Goal: Task Accomplishment & Management: Complete application form

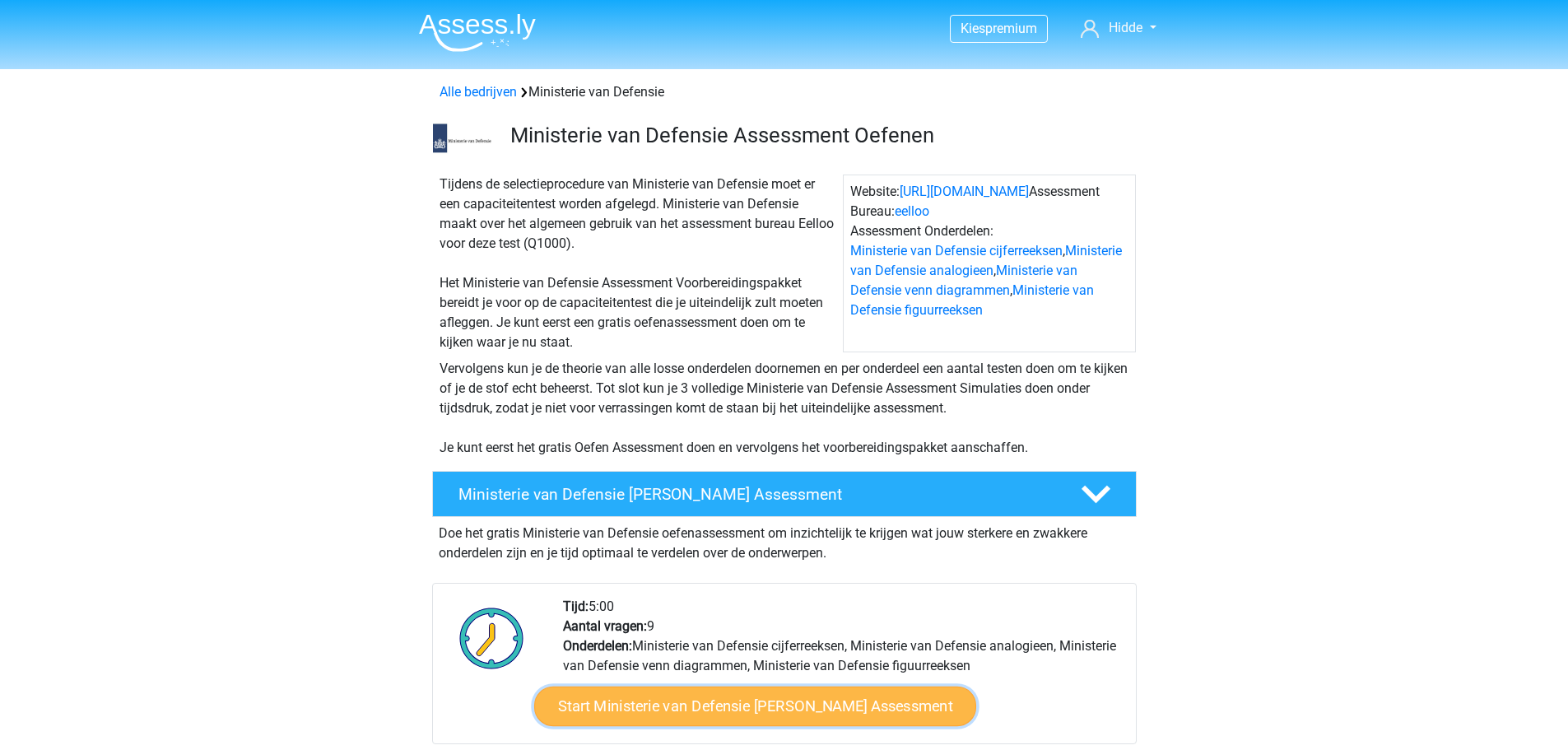
click at [669, 706] on link "Start Ministerie van Defensie [PERSON_NAME] Assessment" at bounding box center [754, 705] width 442 height 39
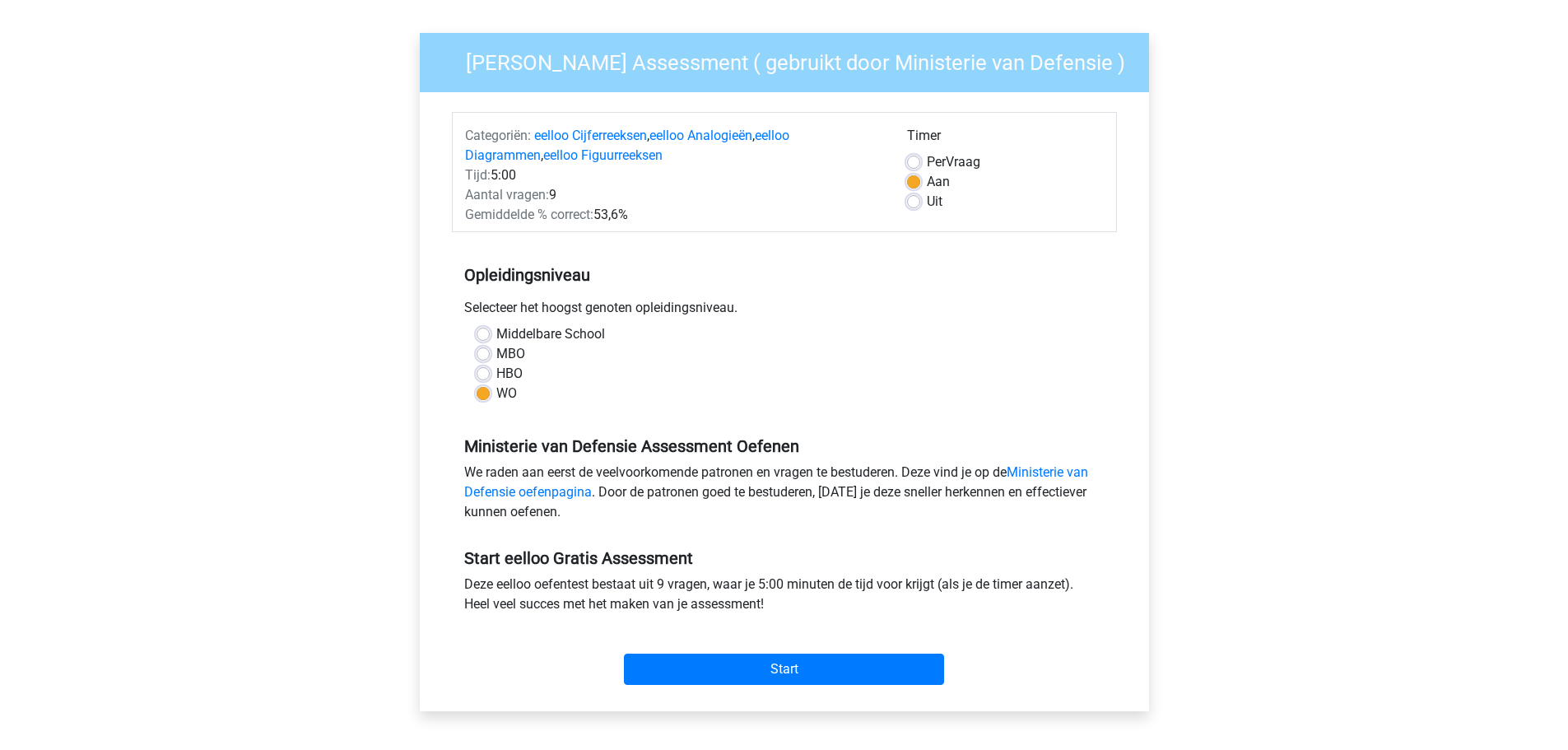
scroll to position [247, 0]
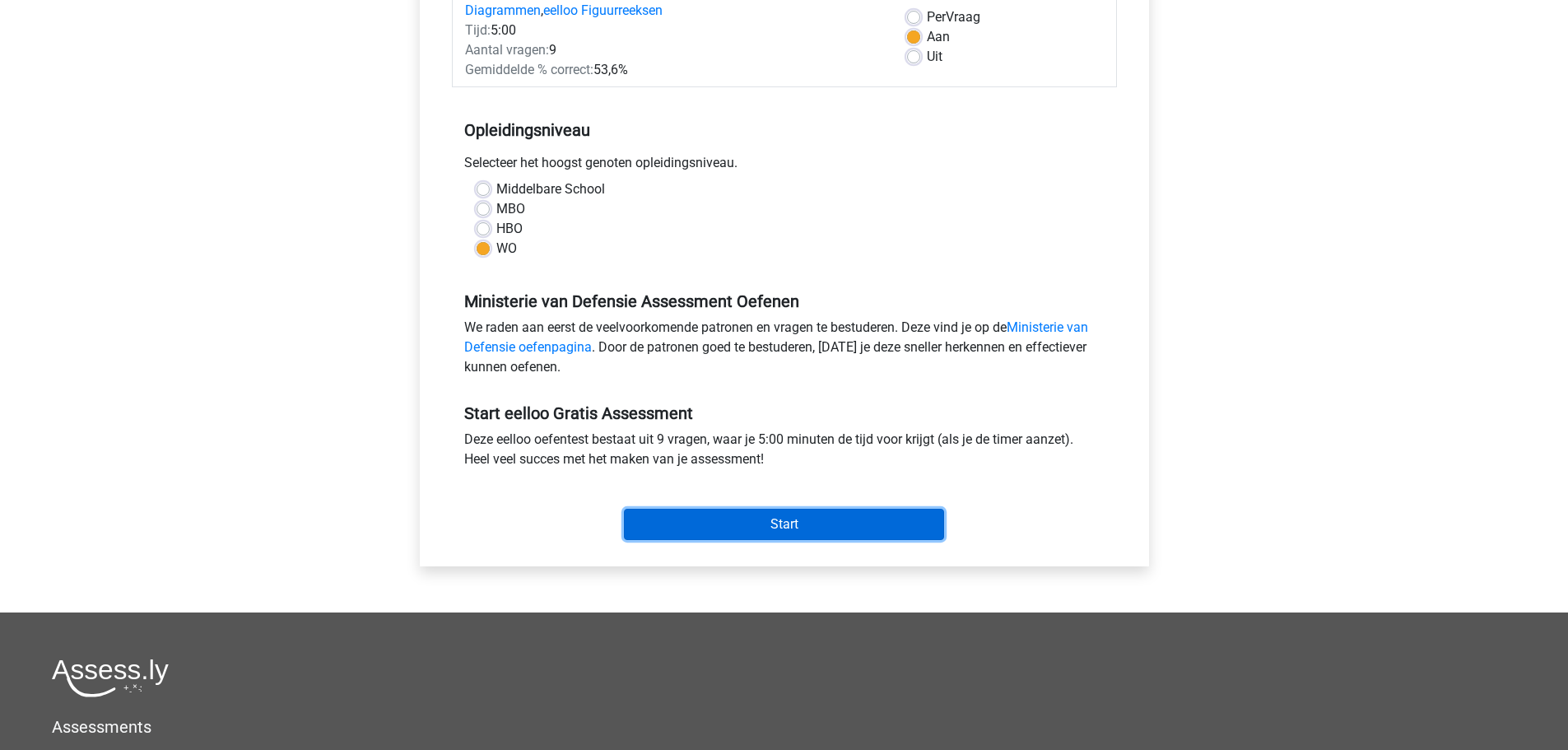
click at [762, 530] on input "Start" at bounding box center [784, 524] width 320 height 31
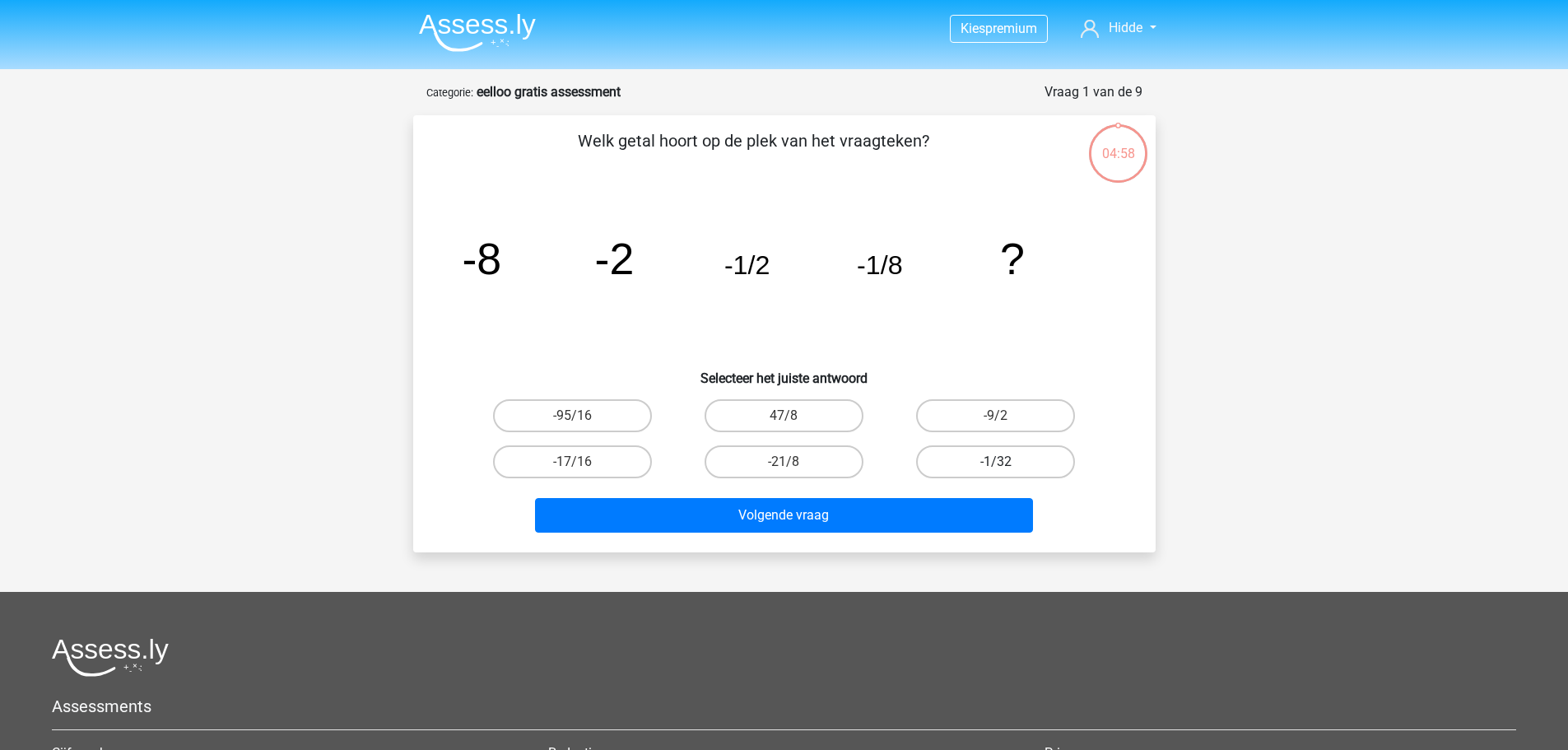
click at [962, 466] on label "-1/32" at bounding box center [995, 462] width 159 height 33
click at [996, 466] on input "-1/32" at bounding box center [1002, 467] width 11 height 11
radio input "true"
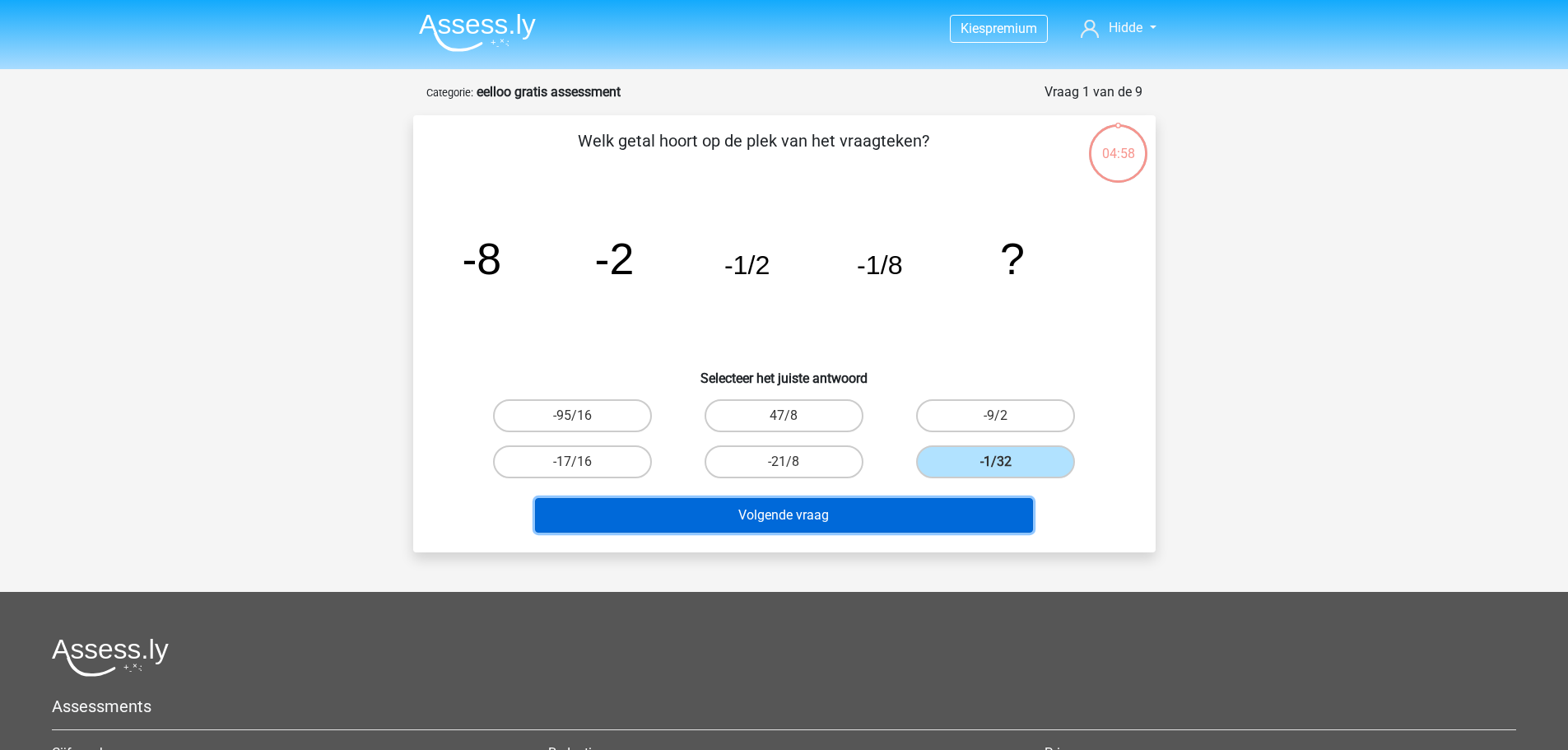
click at [822, 511] on button "Volgende vraag" at bounding box center [784, 515] width 498 height 35
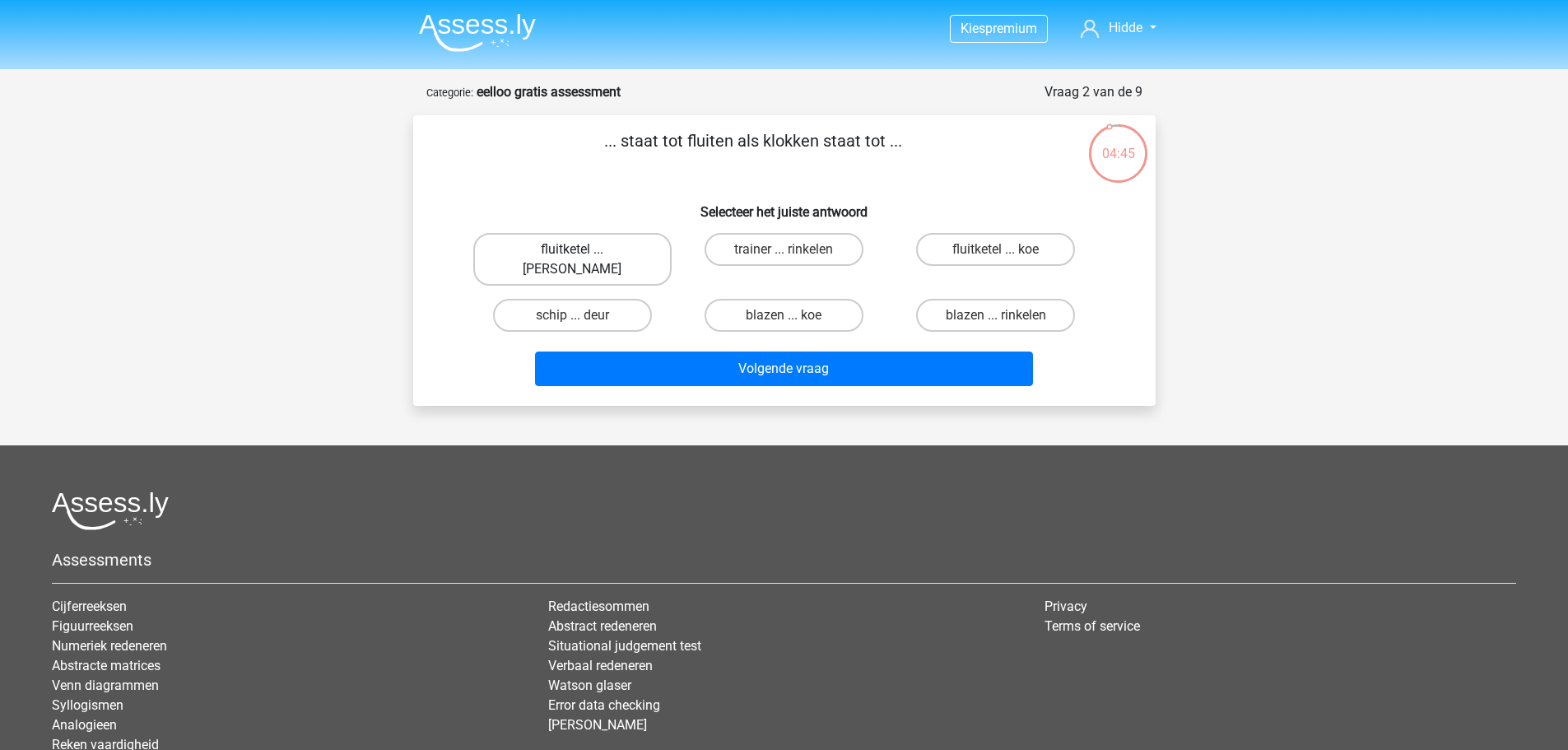
click at [541, 250] on label "fluitketel ... luiden" at bounding box center [572, 260] width 199 height 53
click at [572, 250] on input "fluitketel ... luiden" at bounding box center [577, 255] width 11 height 11
radio input "true"
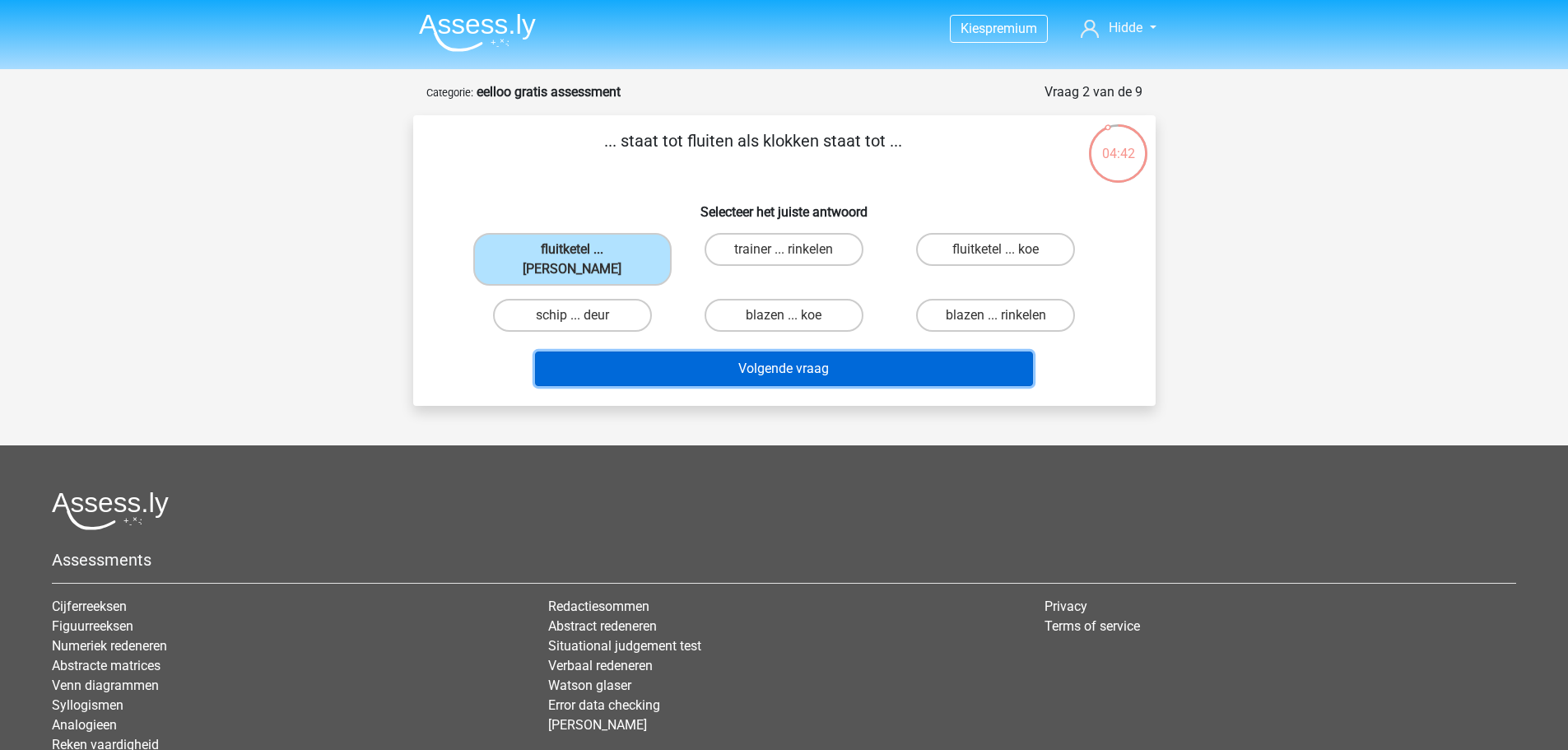
click at [621, 351] on button "Volgende vraag" at bounding box center [784, 369] width 498 height 35
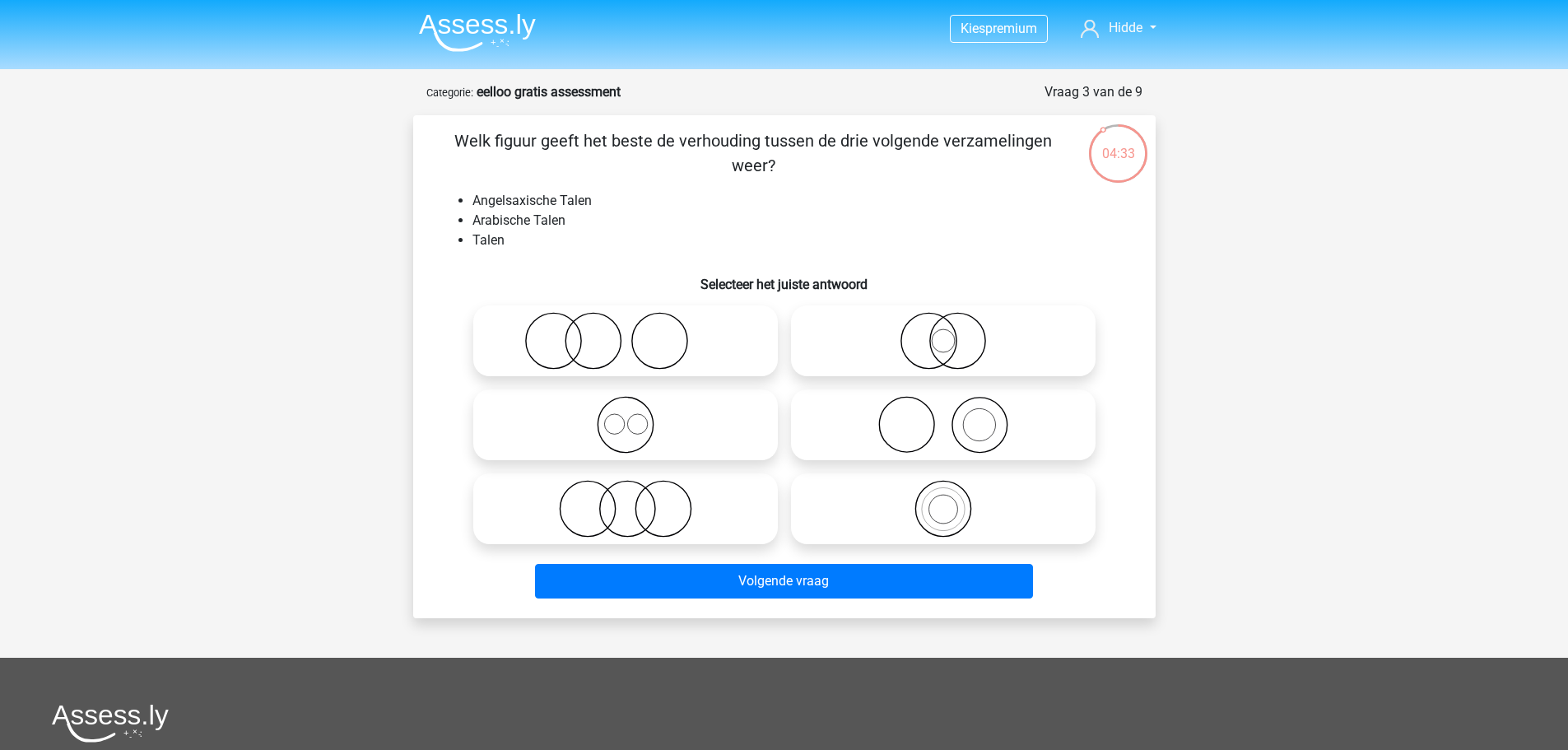
click at [641, 423] on icon at bounding box center [626, 424] width 292 height 58
click at [637, 416] on input "radio" at bounding box center [631, 412] width 11 height 11
radio input "true"
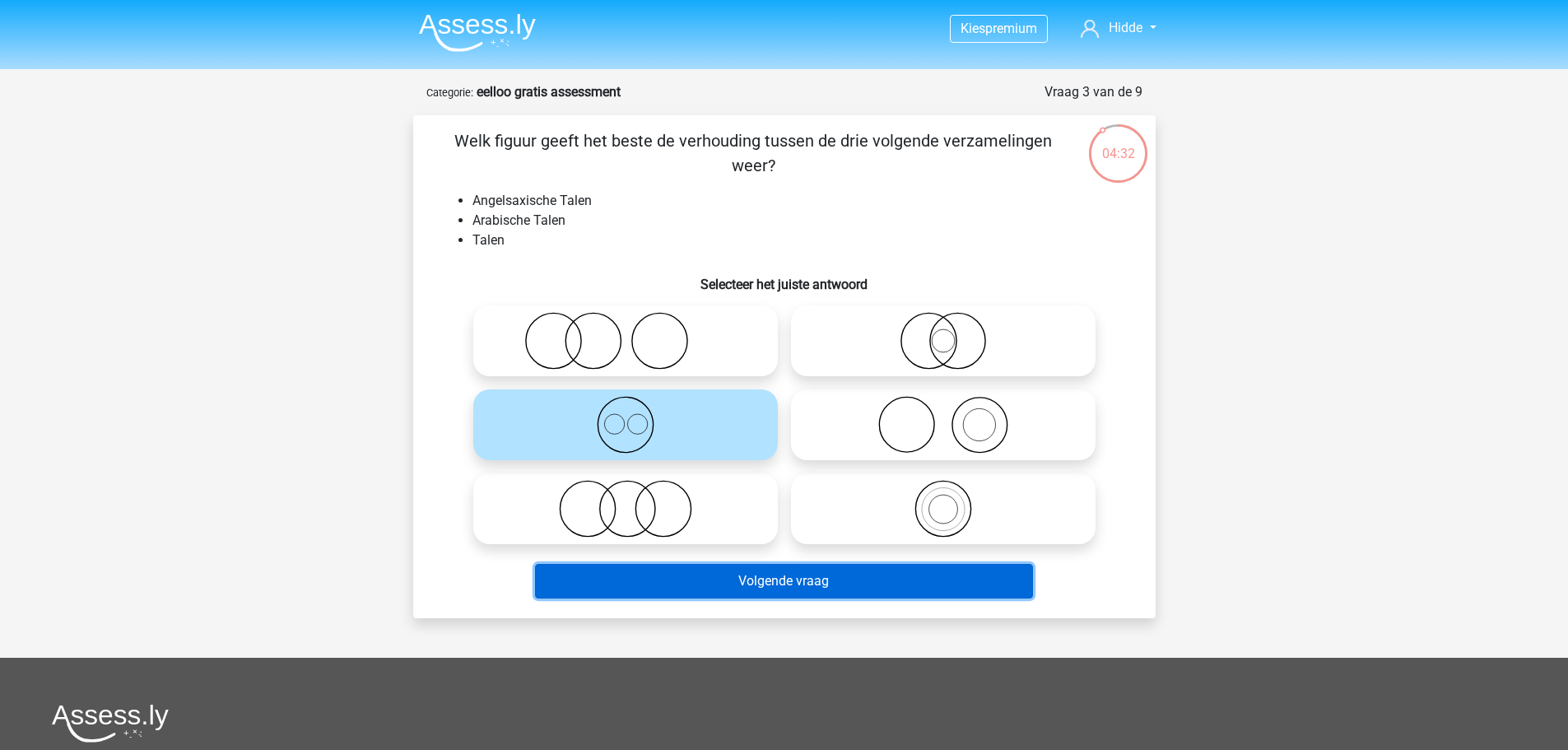
click at [794, 585] on button "Volgende vraag" at bounding box center [784, 581] width 498 height 35
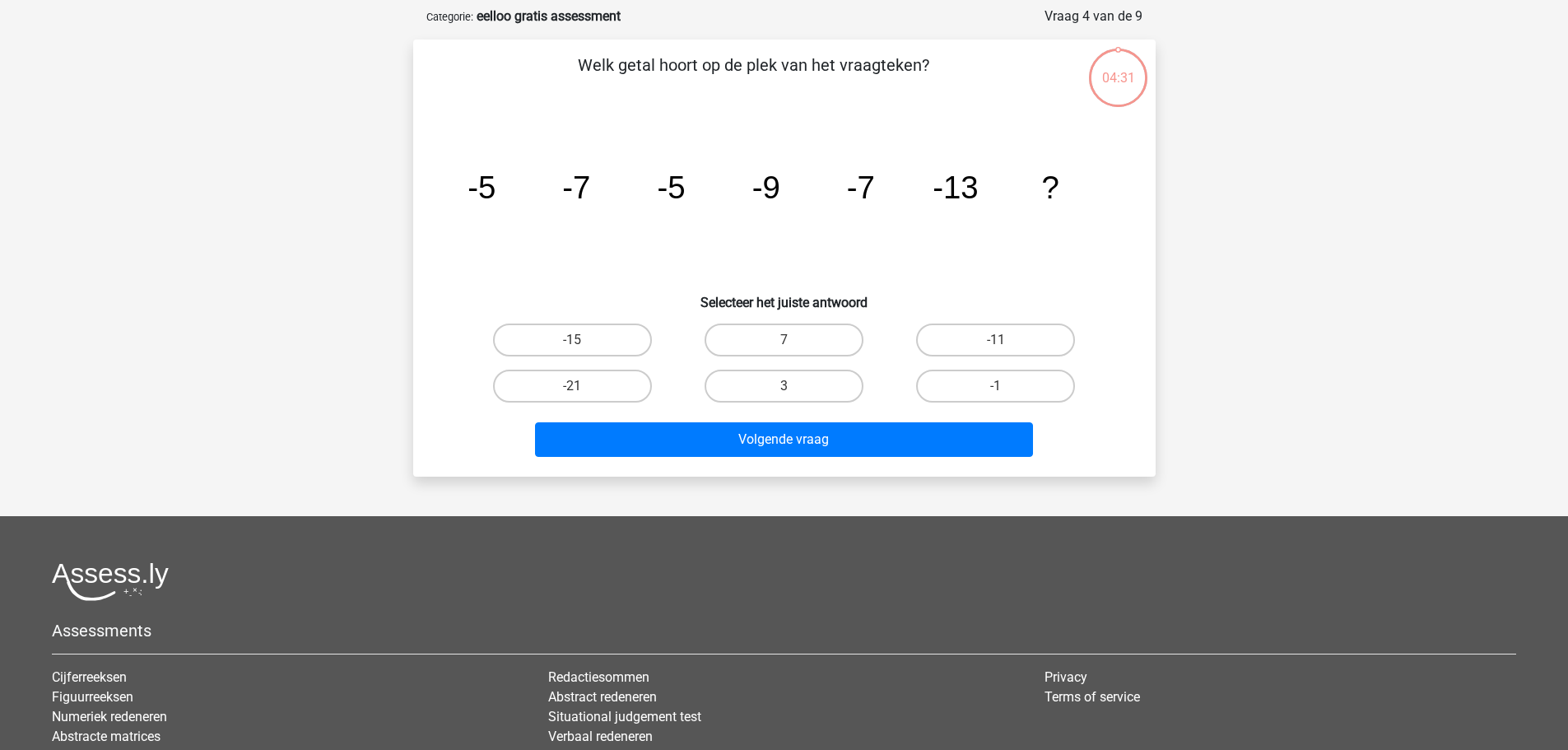
scroll to position [82, 0]
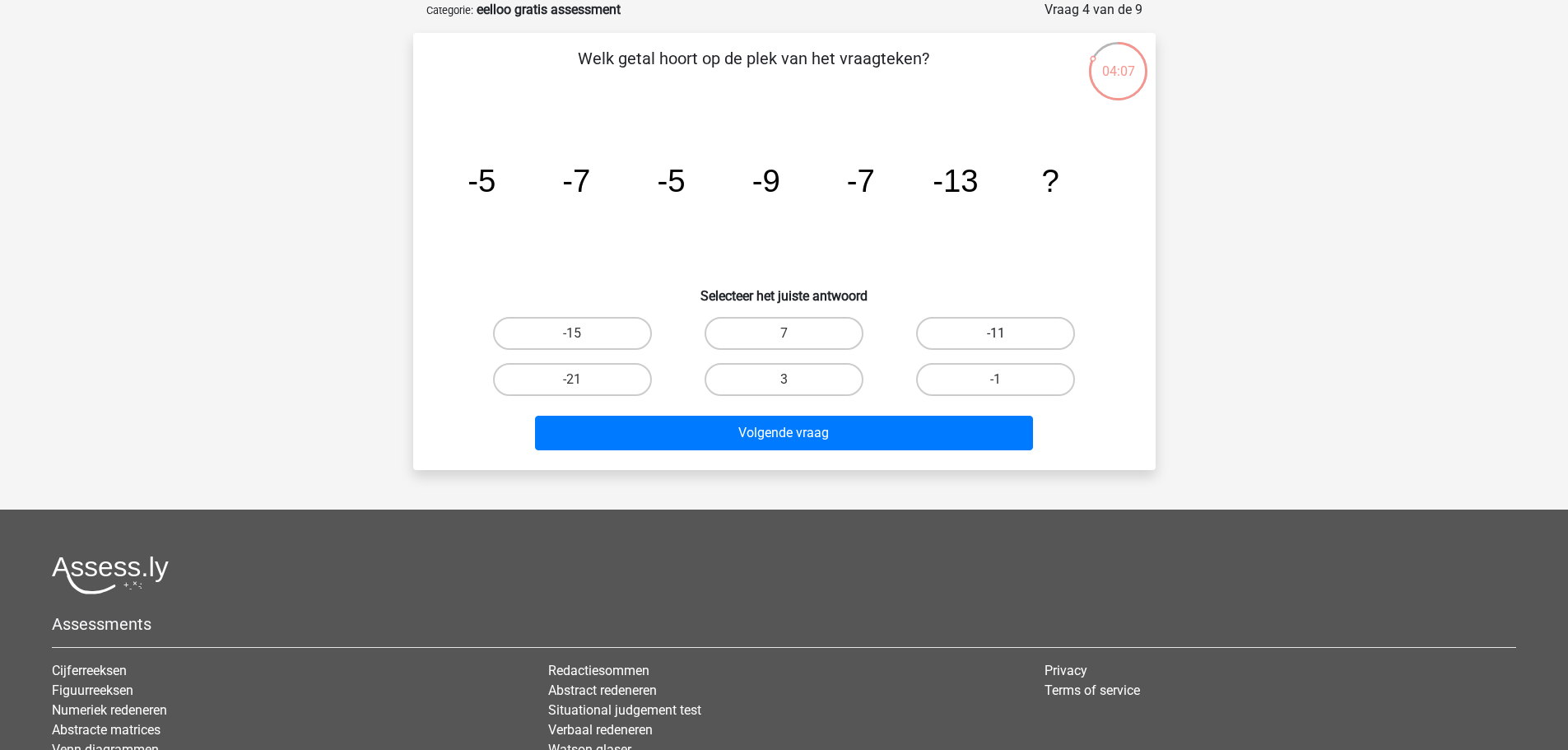
click at [1012, 323] on label "-11" at bounding box center [995, 333] width 159 height 33
click at [1006, 333] on input "-11" at bounding box center [1002, 338] width 11 height 11
radio input "true"
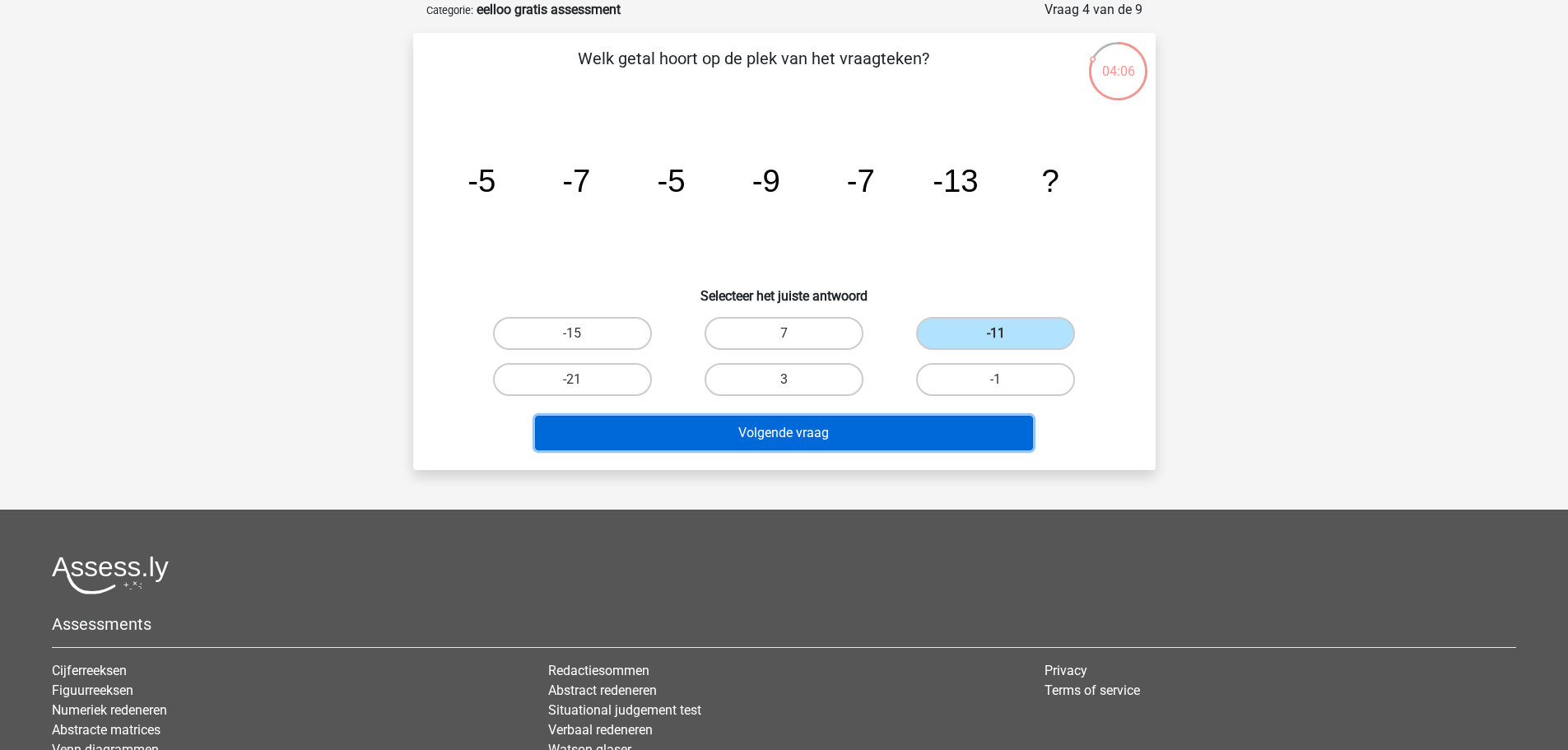
click at [783, 433] on button "Volgende vraag" at bounding box center [784, 433] width 498 height 35
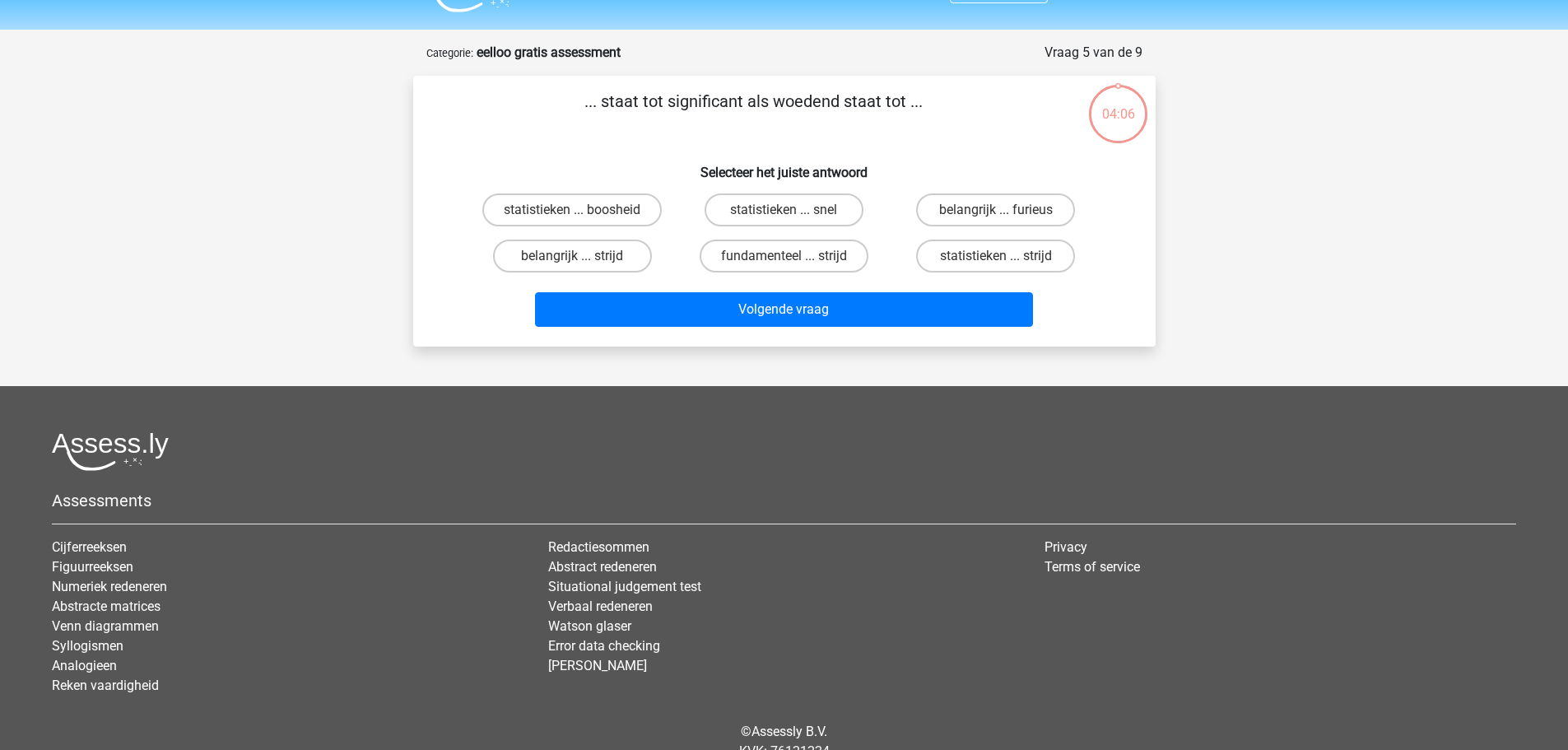
scroll to position [0, 0]
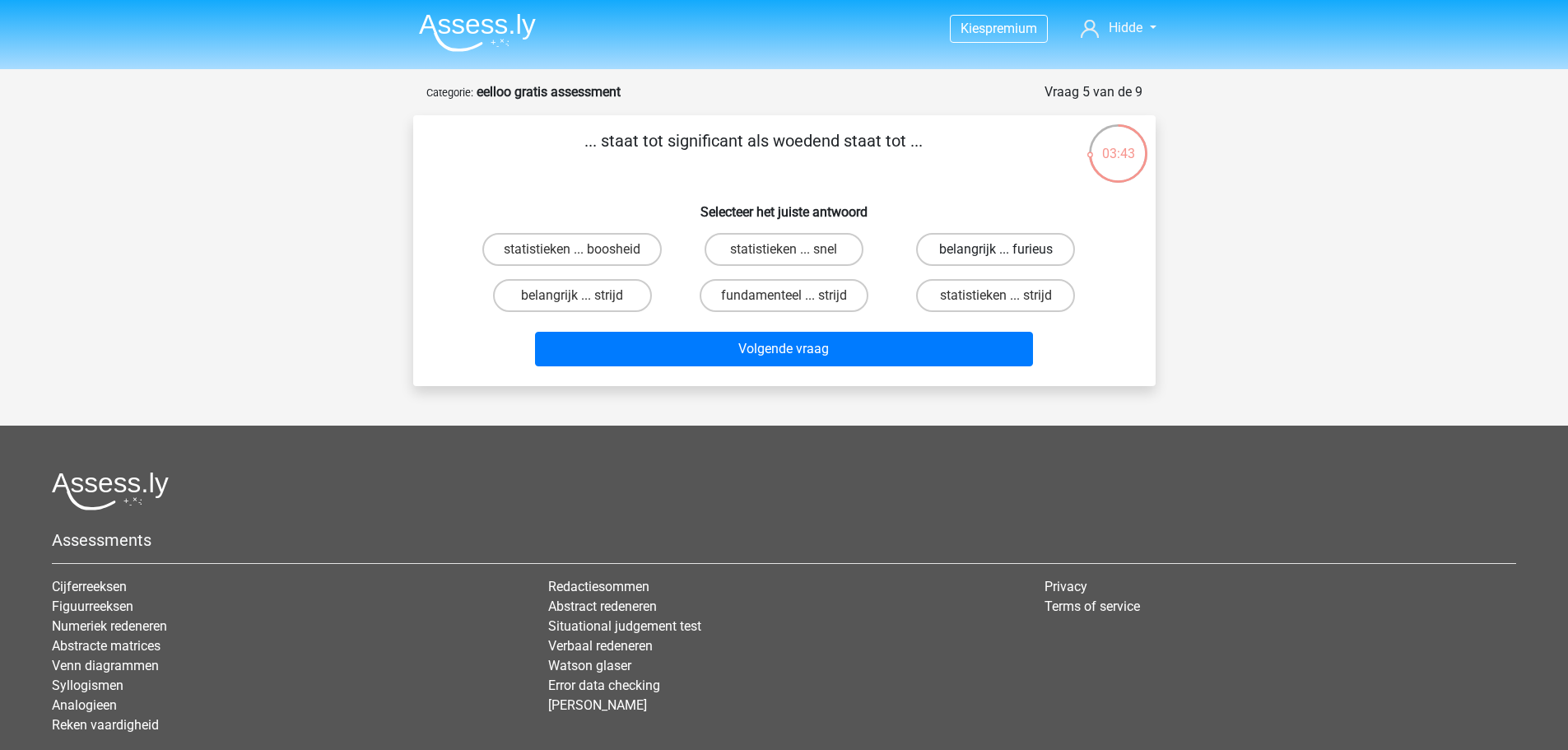
click at [950, 243] on label "belangrijk ... furieus" at bounding box center [995, 250] width 159 height 33
click at [996, 250] on input "belangrijk ... furieus" at bounding box center [1002, 255] width 11 height 11
radio input "true"
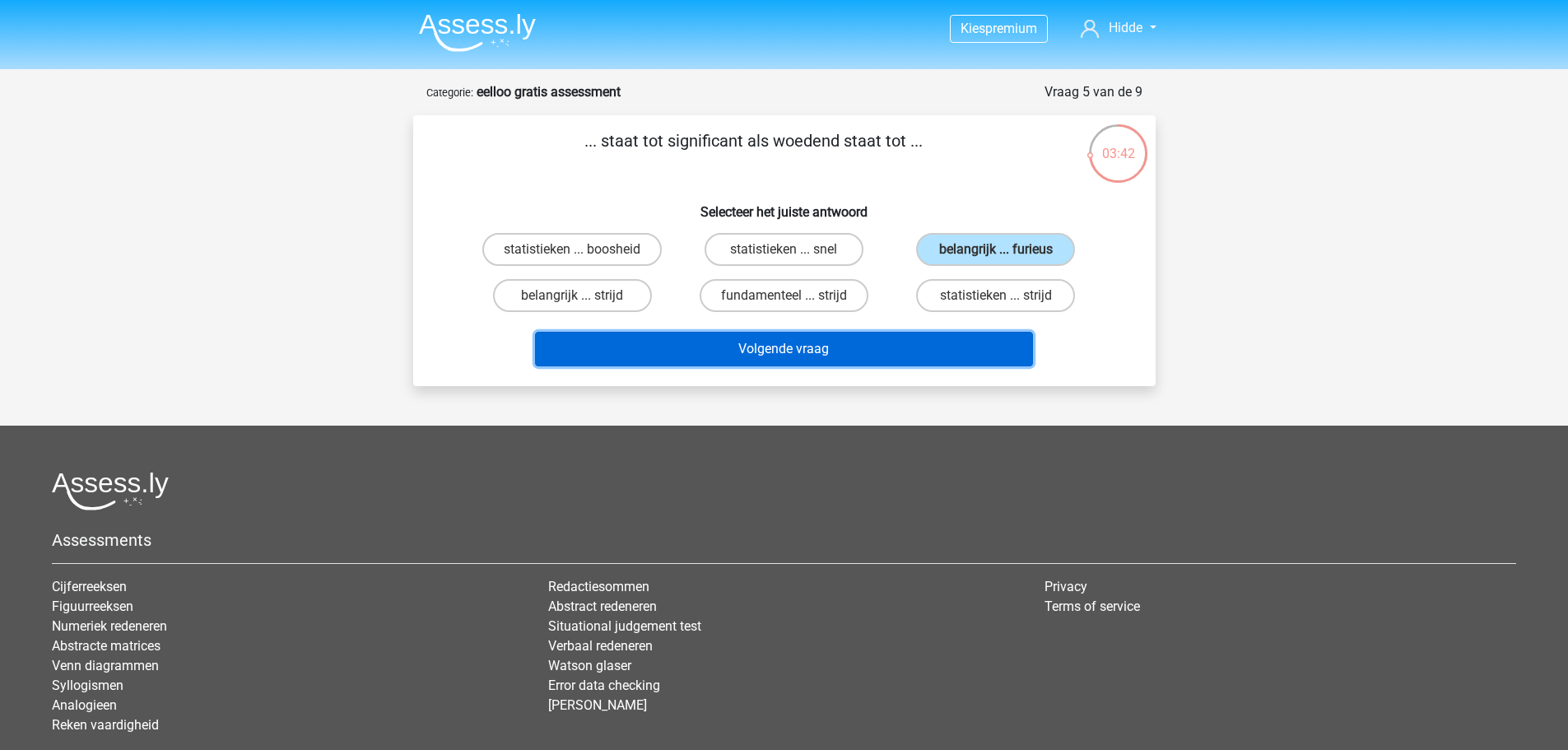
click at [817, 348] on button "Volgende vraag" at bounding box center [784, 349] width 498 height 35
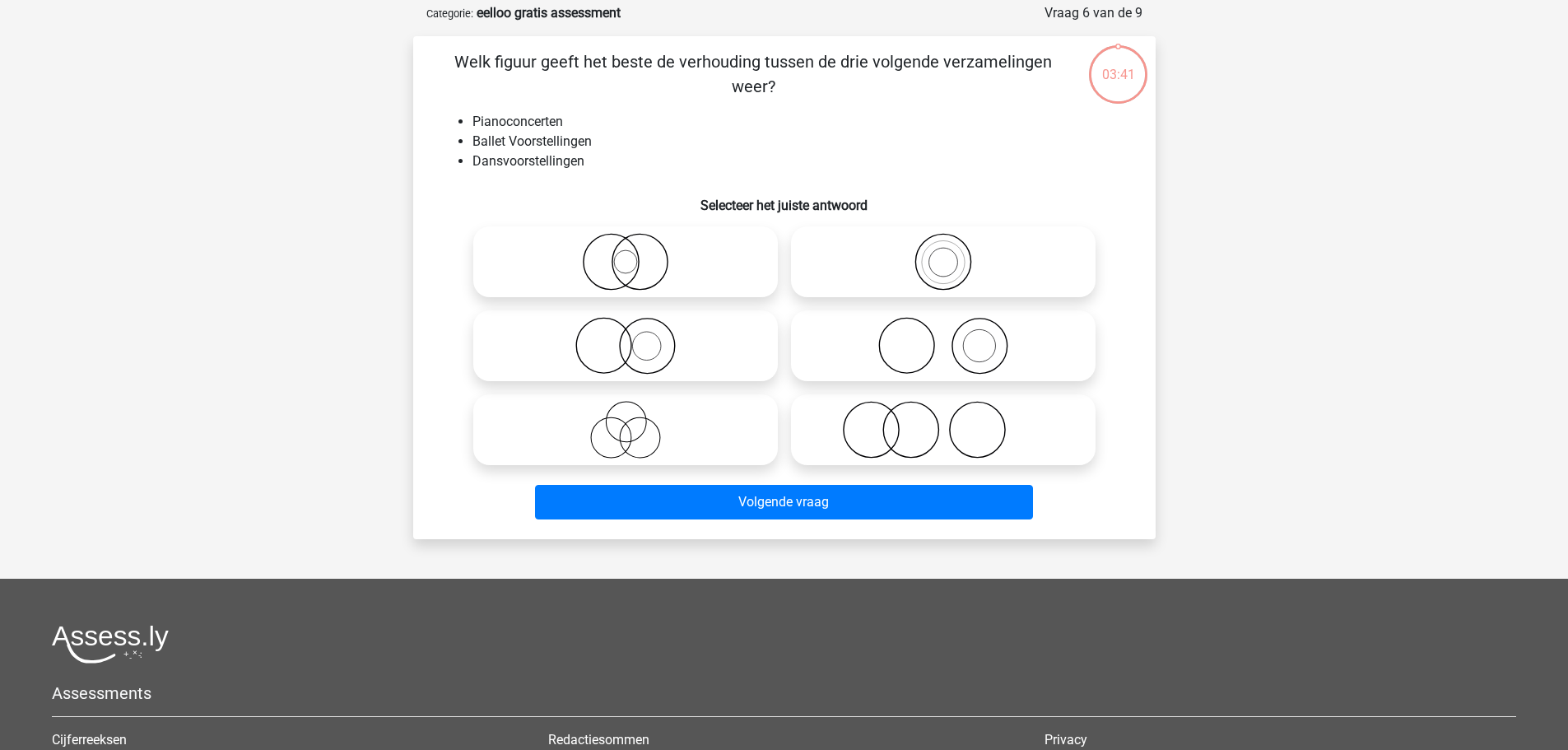
scroll to position [82, 0]
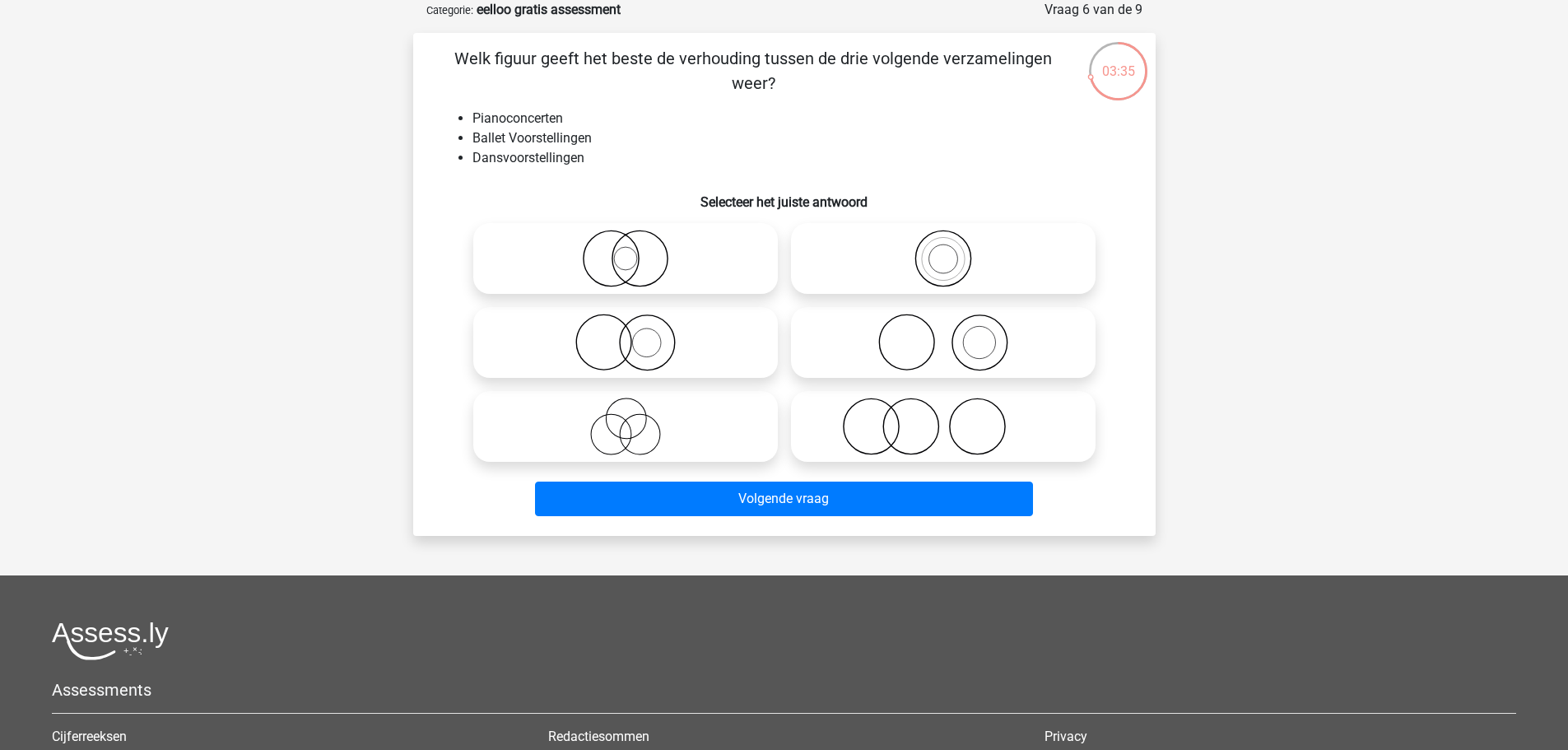
click at [878, 336] on icon at bounding box center [943, 342] width 292 height 58
click at [943, 334] on input "radio" at bounding box center [949, 329] width 11 height 11
radio input "true"
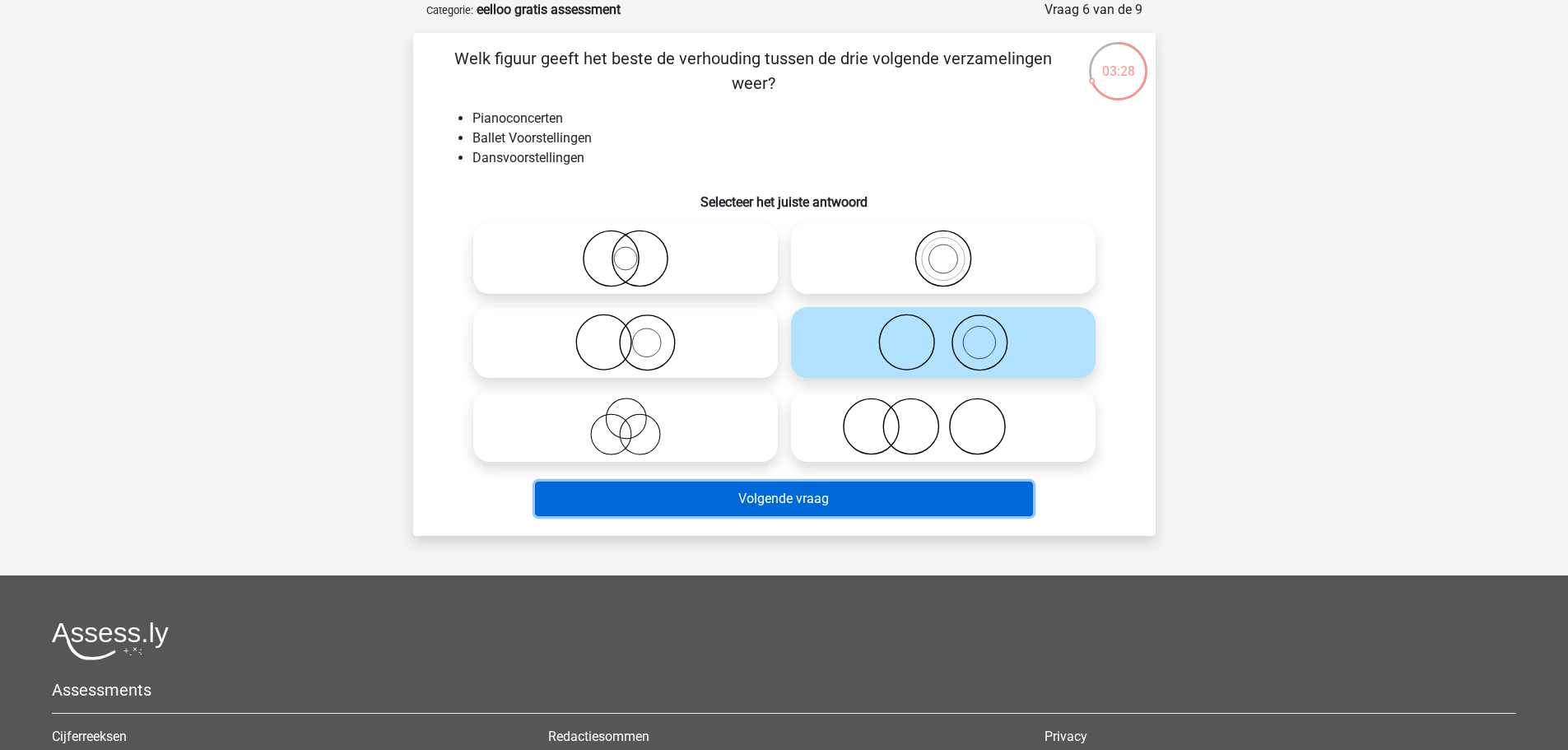
click at [689, 505] on button "Volgende vraag" at bounding box center [784, 498] width 498 height 35
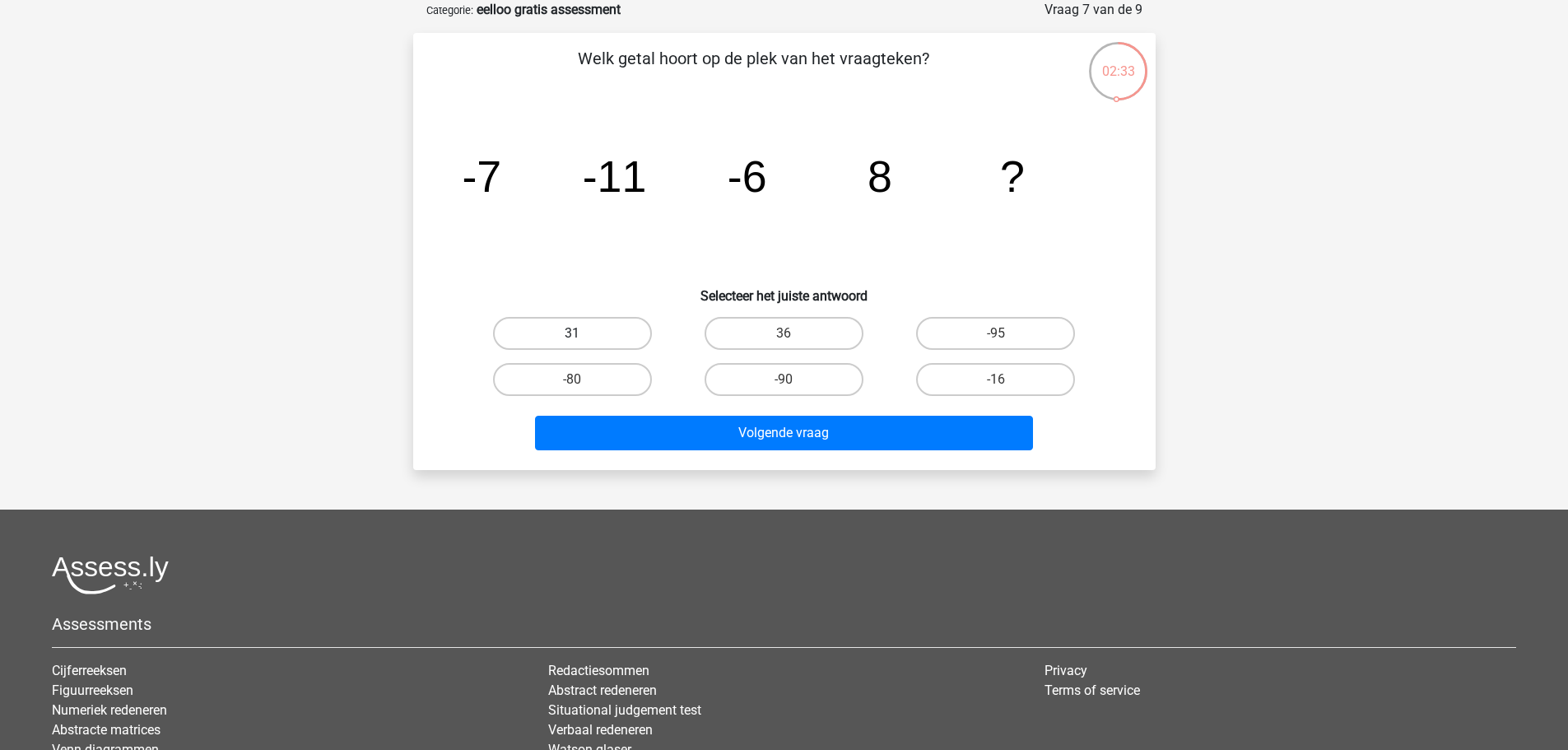
drag, startPoint x: 570, startPoint y: 326, endPoint x: 586, endPoint y: 340, distance: 21.3
click at [571, 326] on label "31" at bounding box center [573, 333] width 159 height 33
click at [572, 333] on input "31" at bounding box center [577, 338] width 11 height 11
radio input "true"
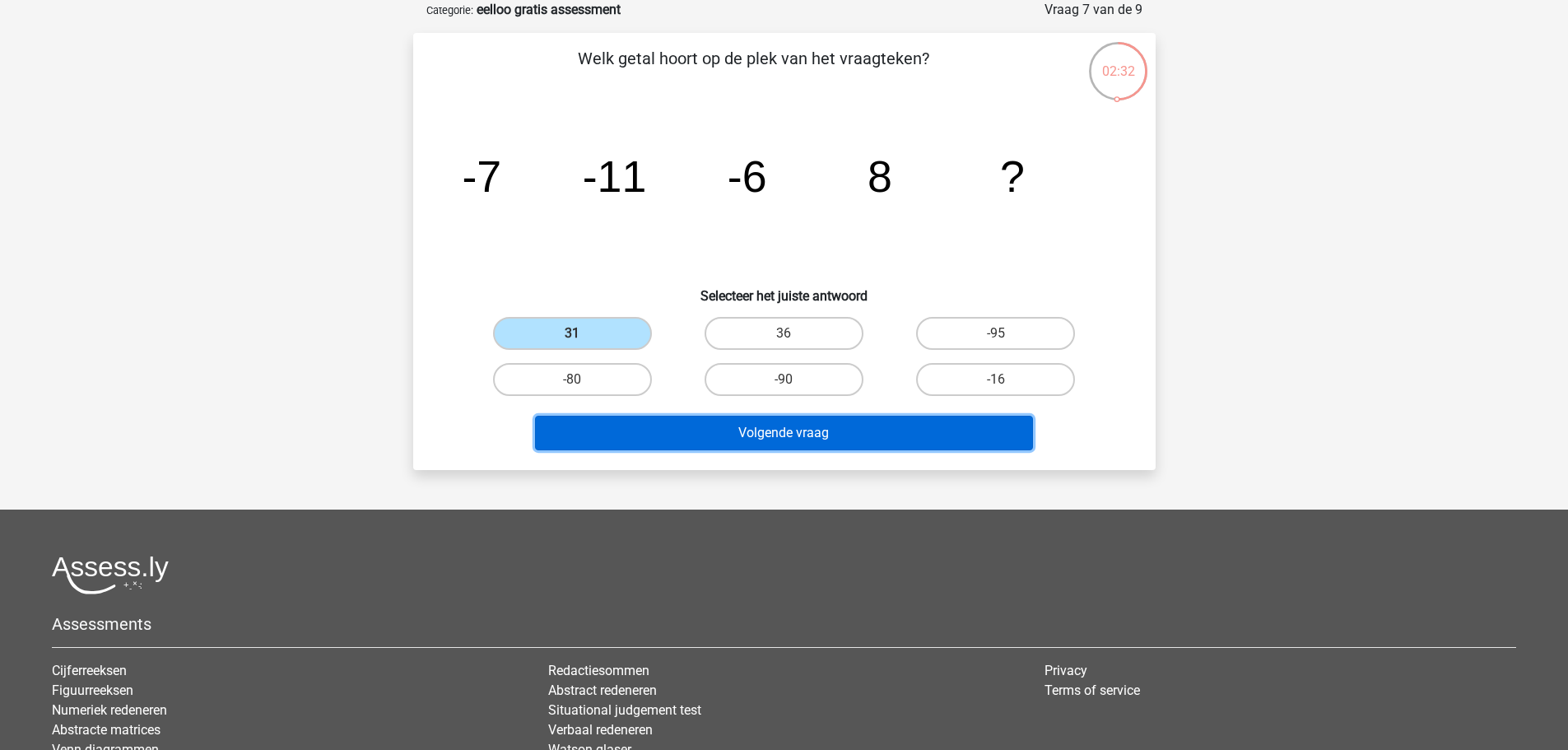
click at [661, 423] on button "Volgende vraag" at bounding box center [784, 433] width 498 height 35
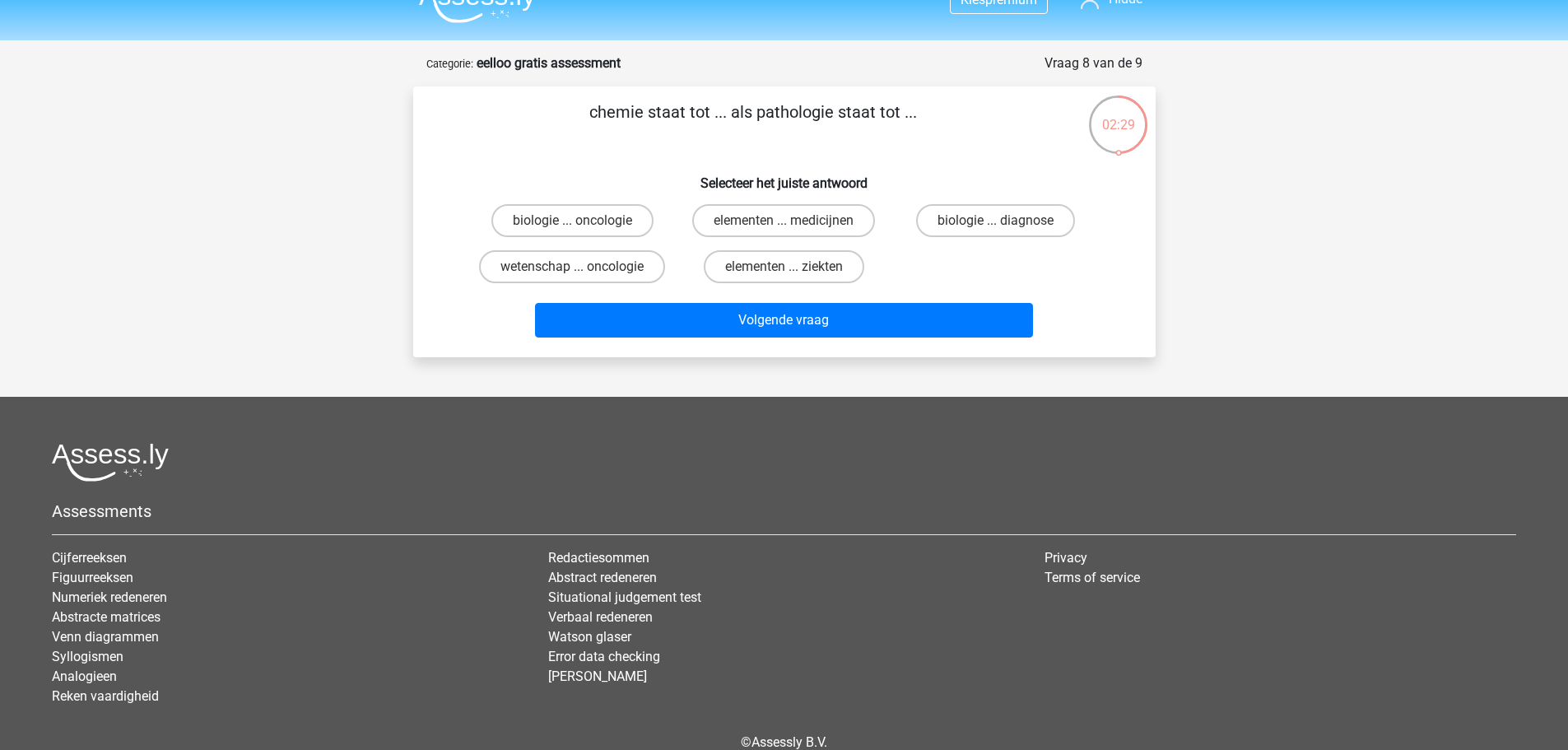
scroll to position [0, 0]
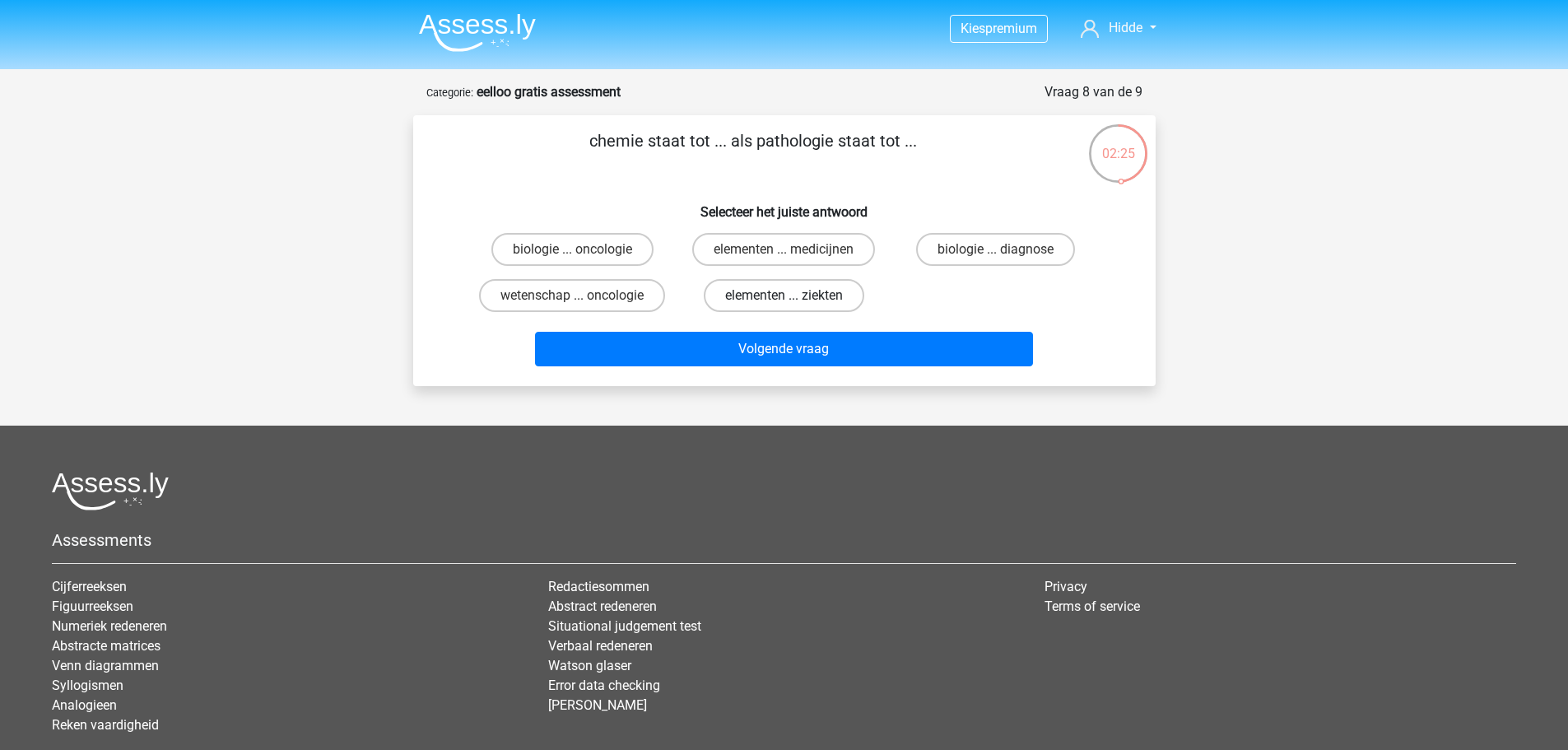
click at [775, 302] on label "elementen ... ziekten" at bounding box center [783, 295] width 160 height 33
click at [784, 302] on input "elementen ... ziekten" at bounding box center [789, 301] width 11 height 11
radio input "true"
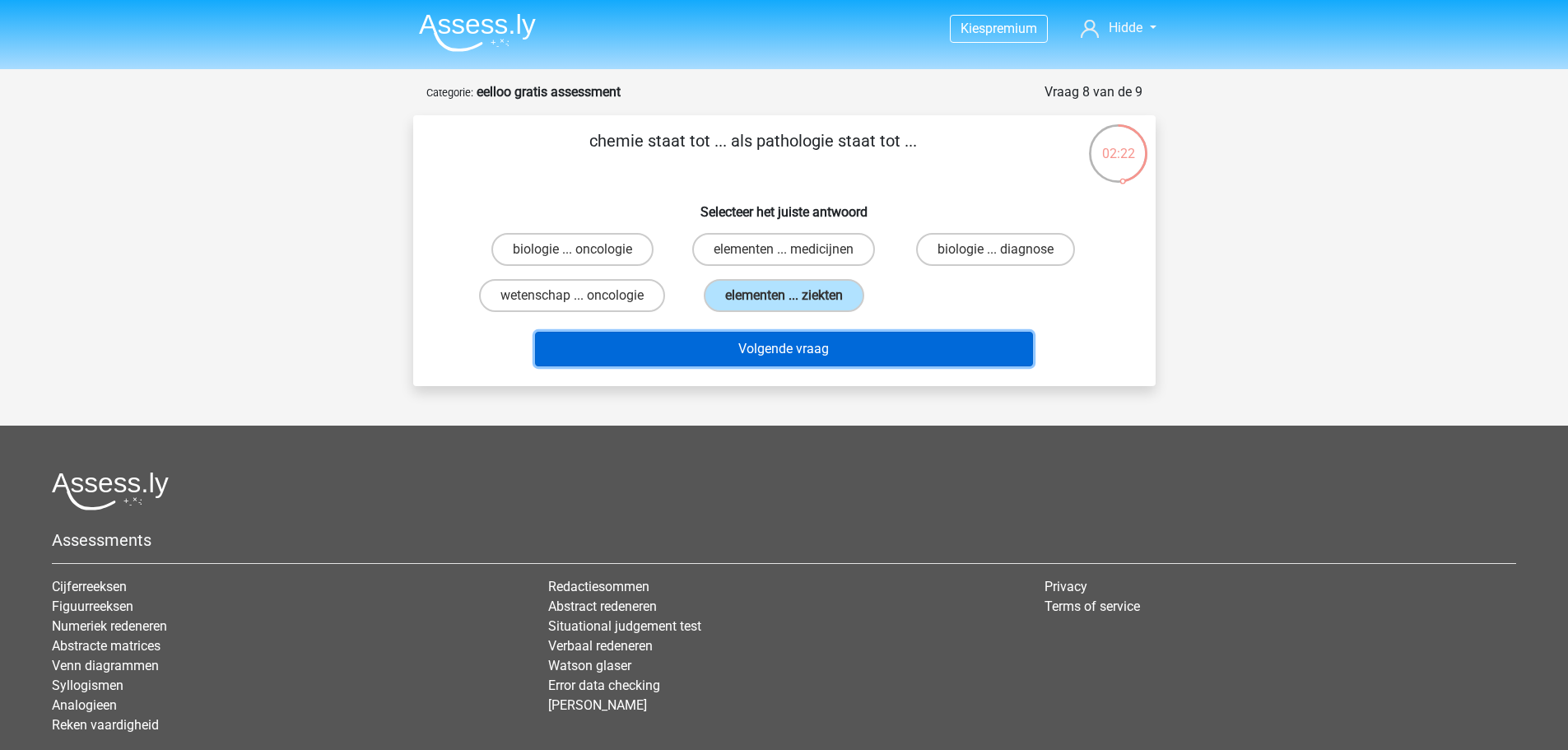
click at [795, 366] on button "Volgende vraag" at bounding box center [784, 349] width 498 height 35
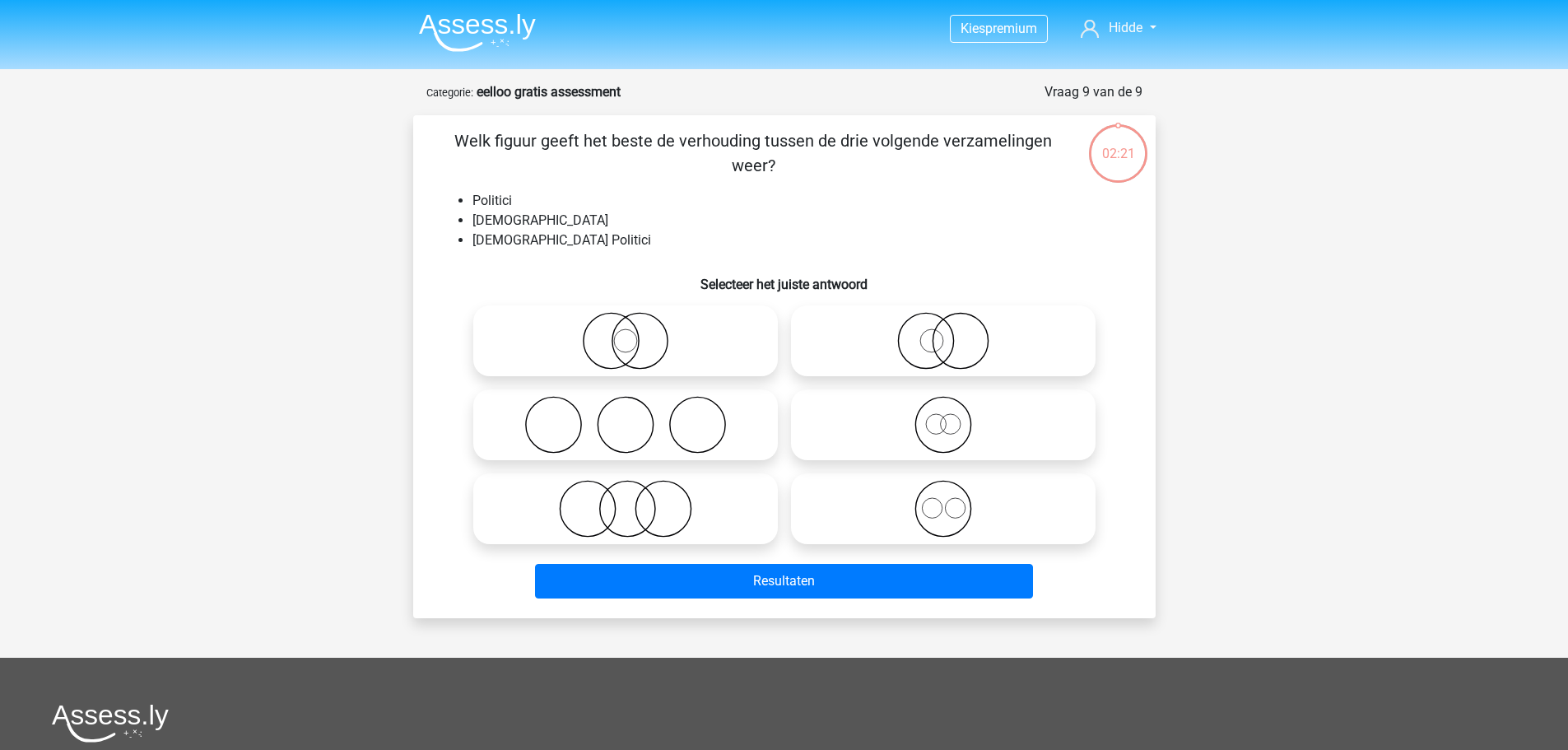
scroll to position [82, 0]
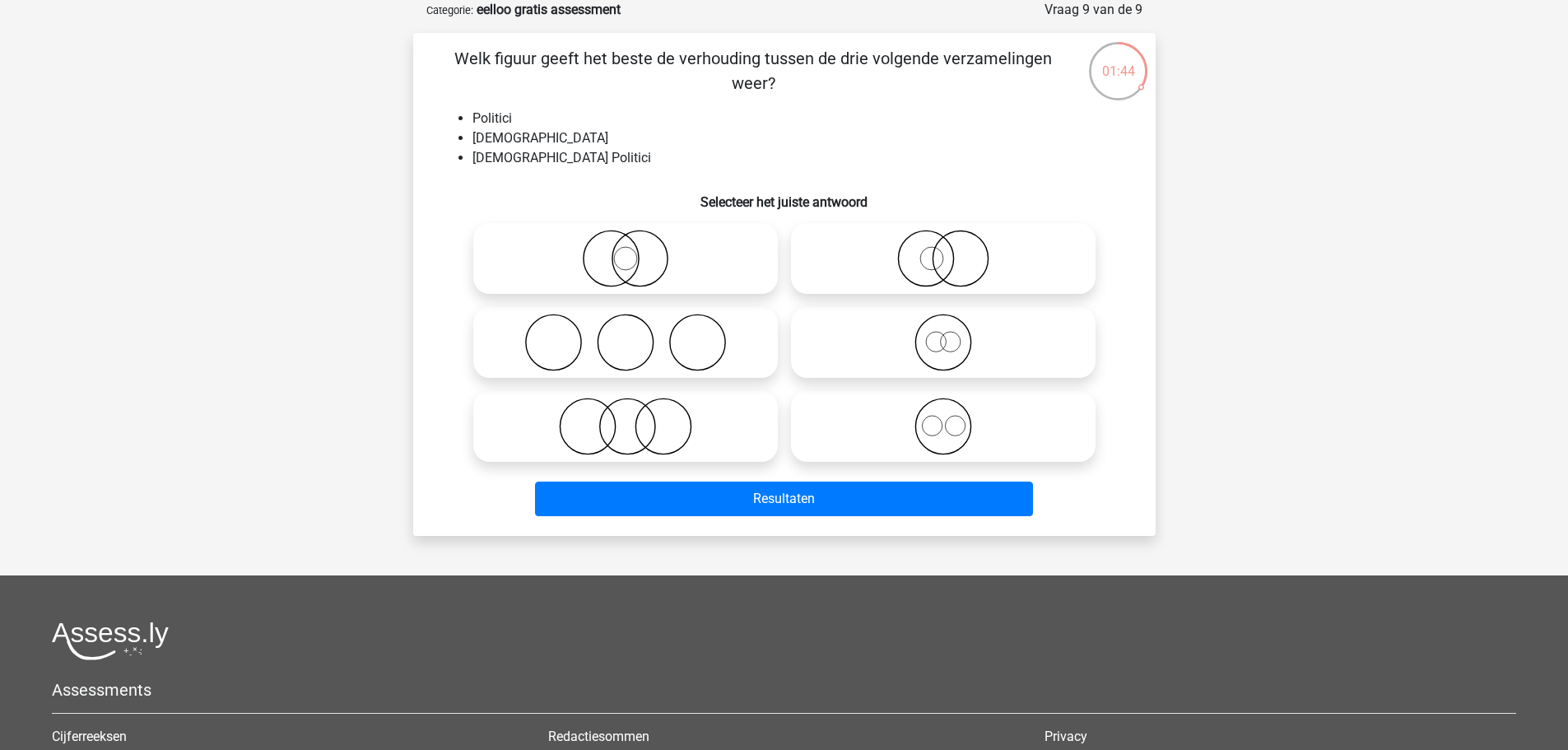
click at [620, 243] on icon at bounding box center [626, 258] width 292 height 58
click at [626, 243] on input "radio" at bounding box center [631, 245] width 11 height 11
radio input "true"
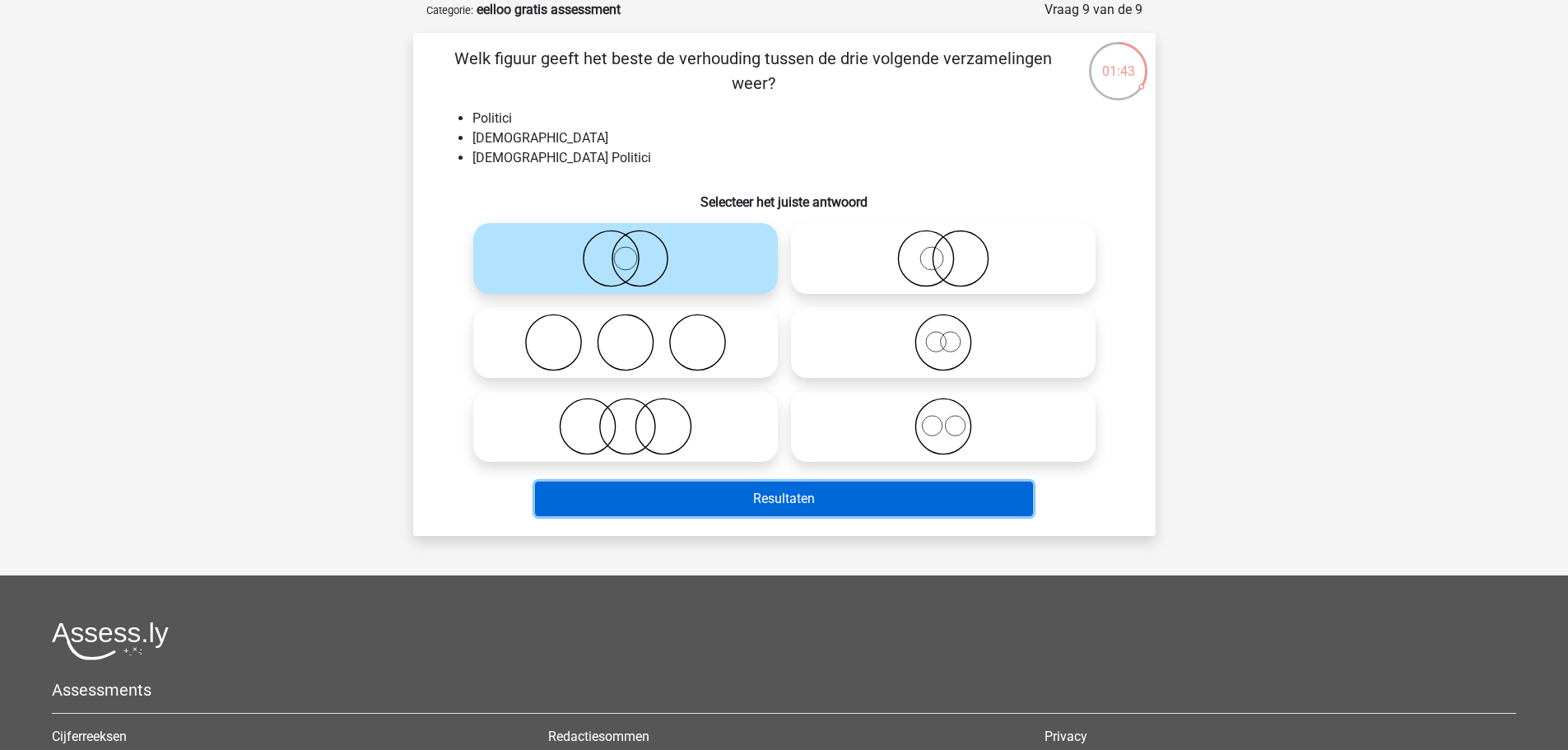
click at [731, 496] on button "Resultaten" at bounding box center [784, 498] width 498 height 35
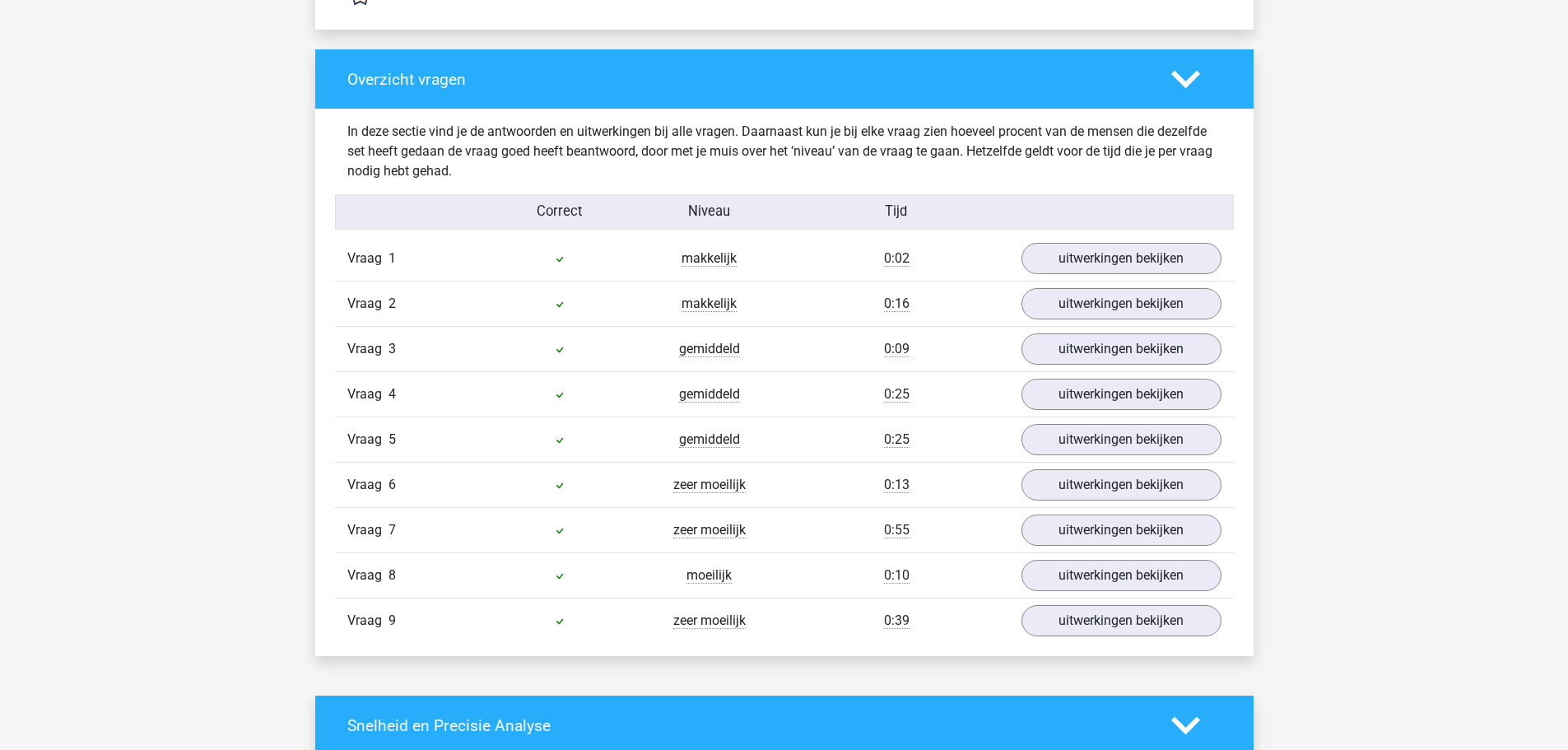
scroll to position [1645, 0]
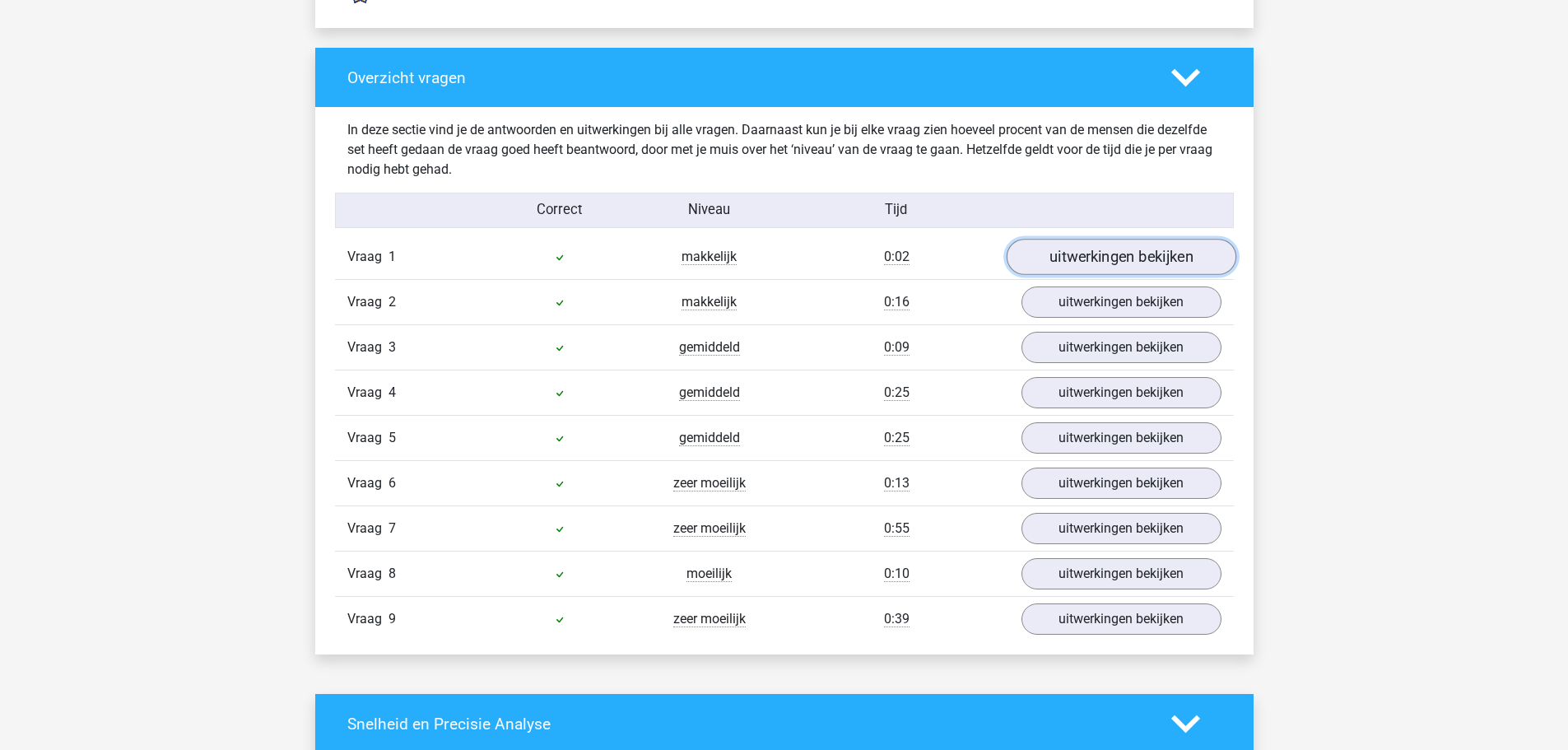
click at [1067, 255] on link "uitwerkingen bekijken" at bounding box center [1120, 257] width 230 height 37
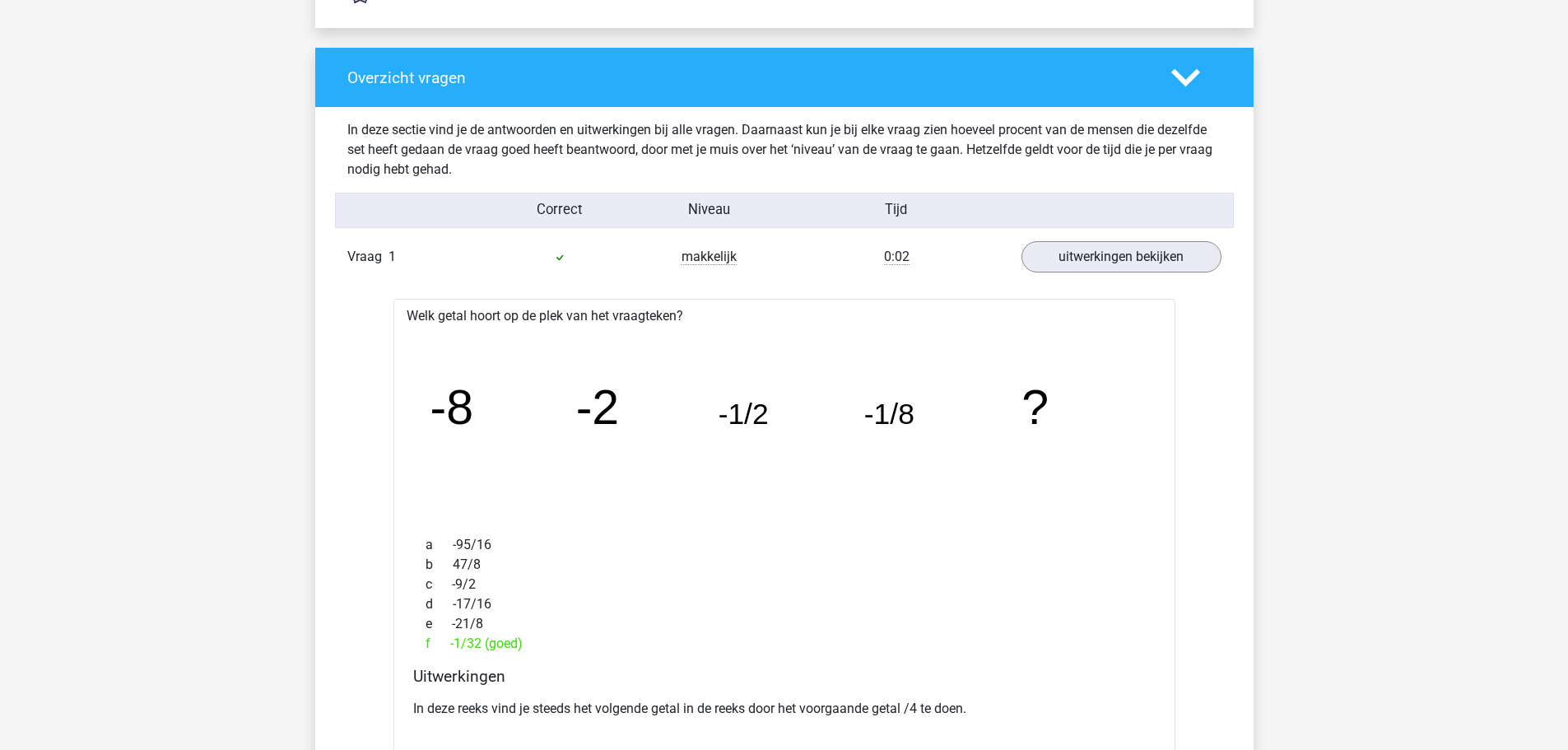
click at [1112, 240] on div "Vraag 1 makkelijk 0:02 uitwerkingen bekijken" at bounding box center [784, 256] width 899 height 45
click at [1104, 250] on link "uitwerkingen bekijken" at bounding box center [1120, 257] width 230 height 37
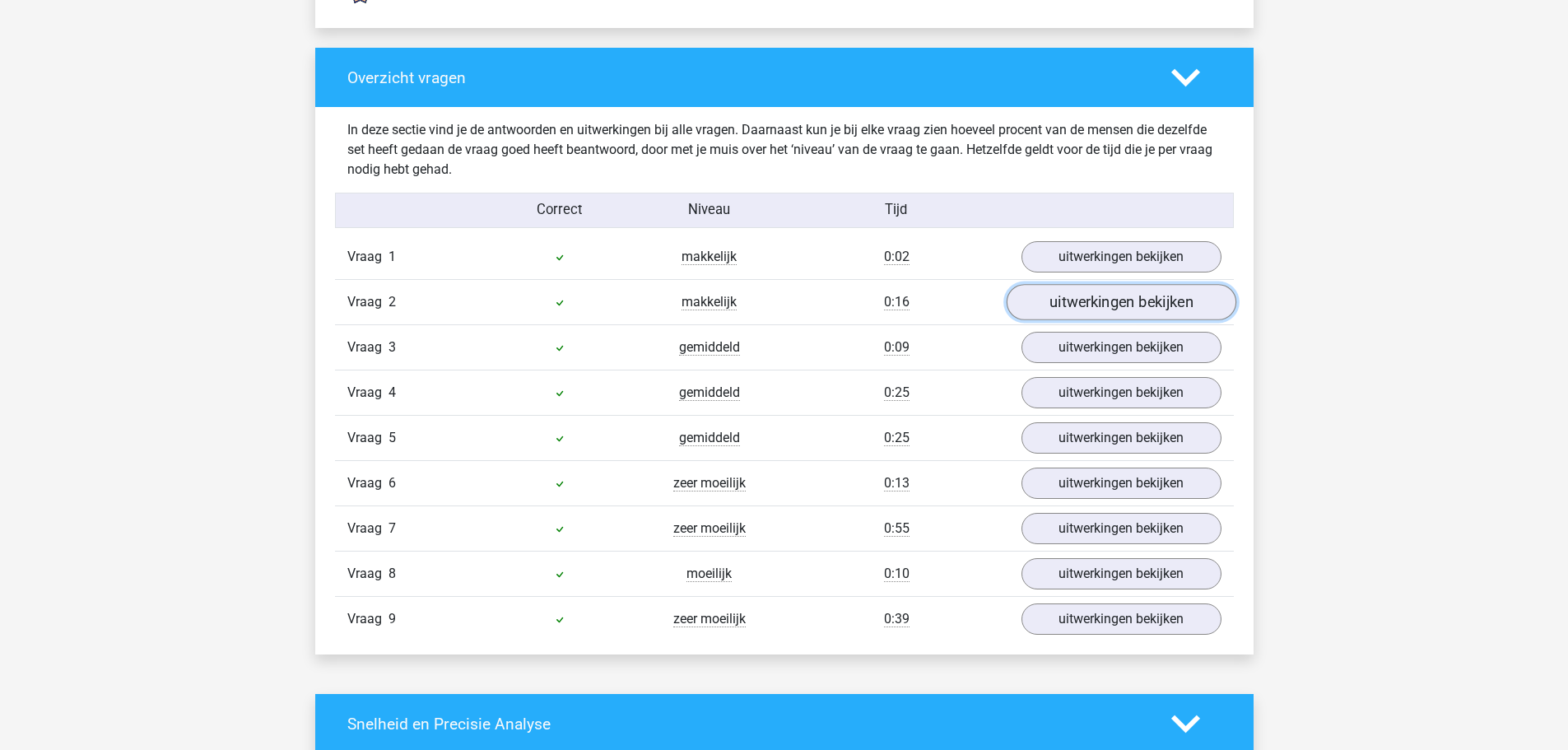
click at [1085, 301] on link "uitwerkingen bekijken" at bounding box center [1120, 302] width 230 height 37
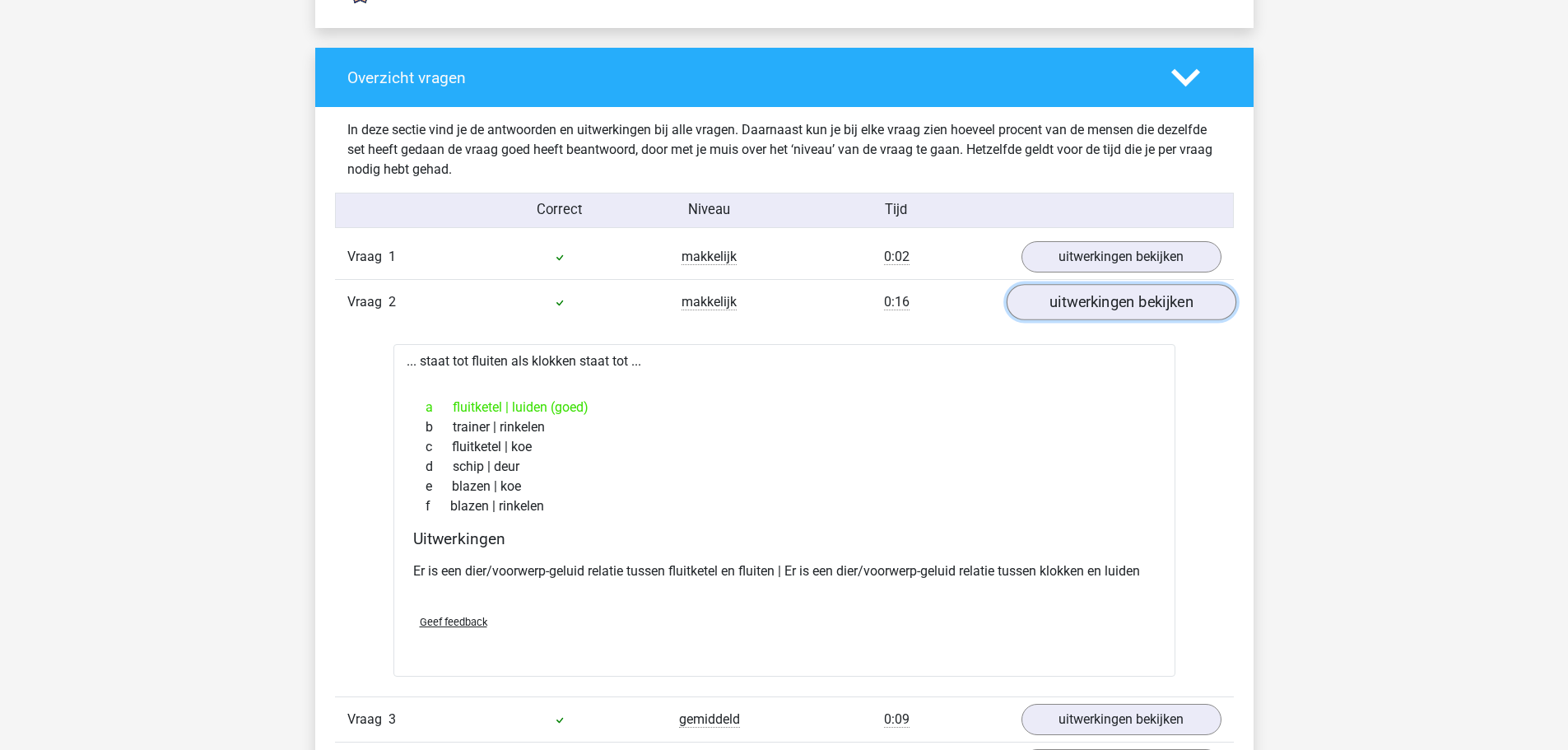
click at [1085, 301] on link "uitwerkingen bekijken" at bounding box center [1120, 302] width 230 height 37
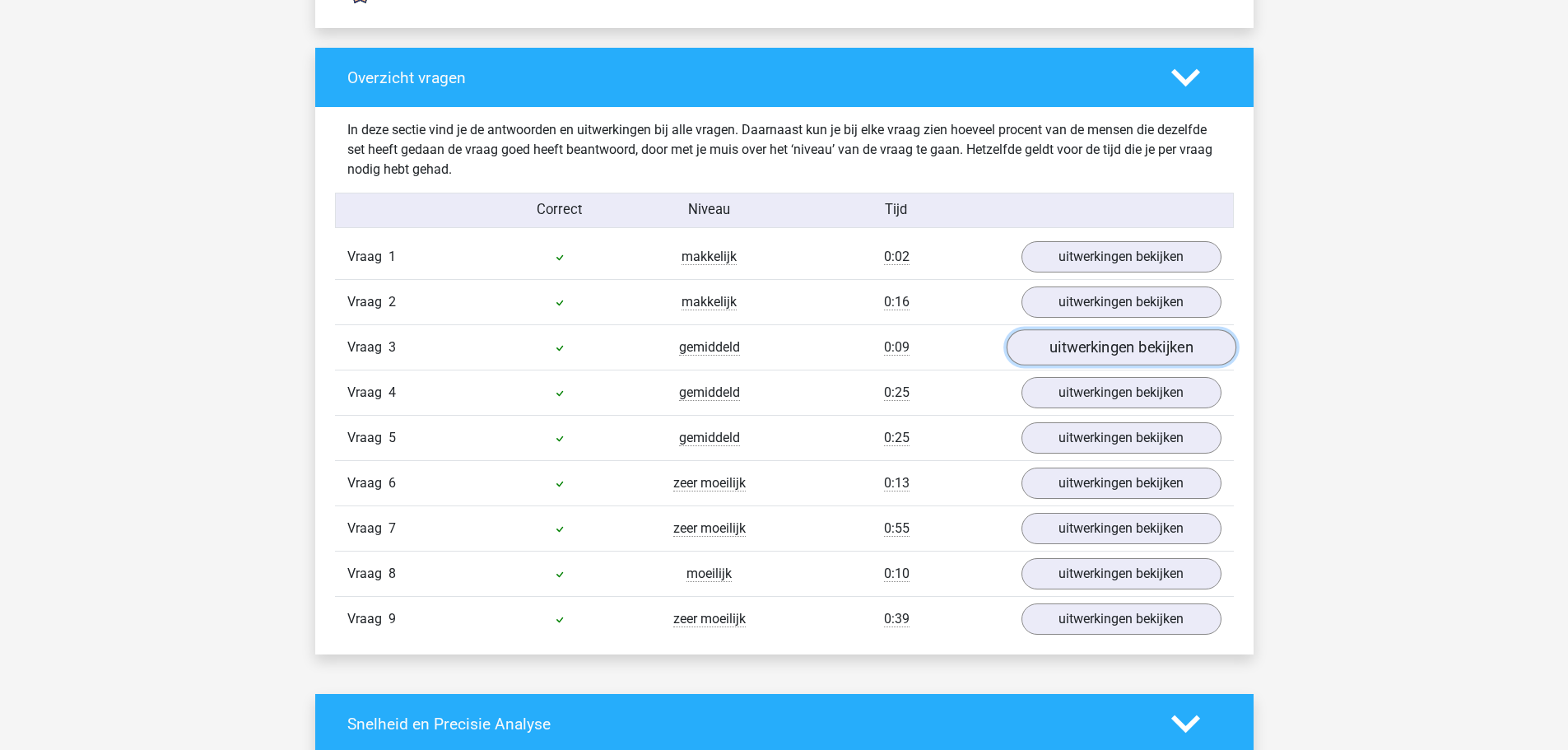
click at [1073, 347] on link "uitwerkingen bekijken" at bounding box center [1120, 348] width 230 height 37
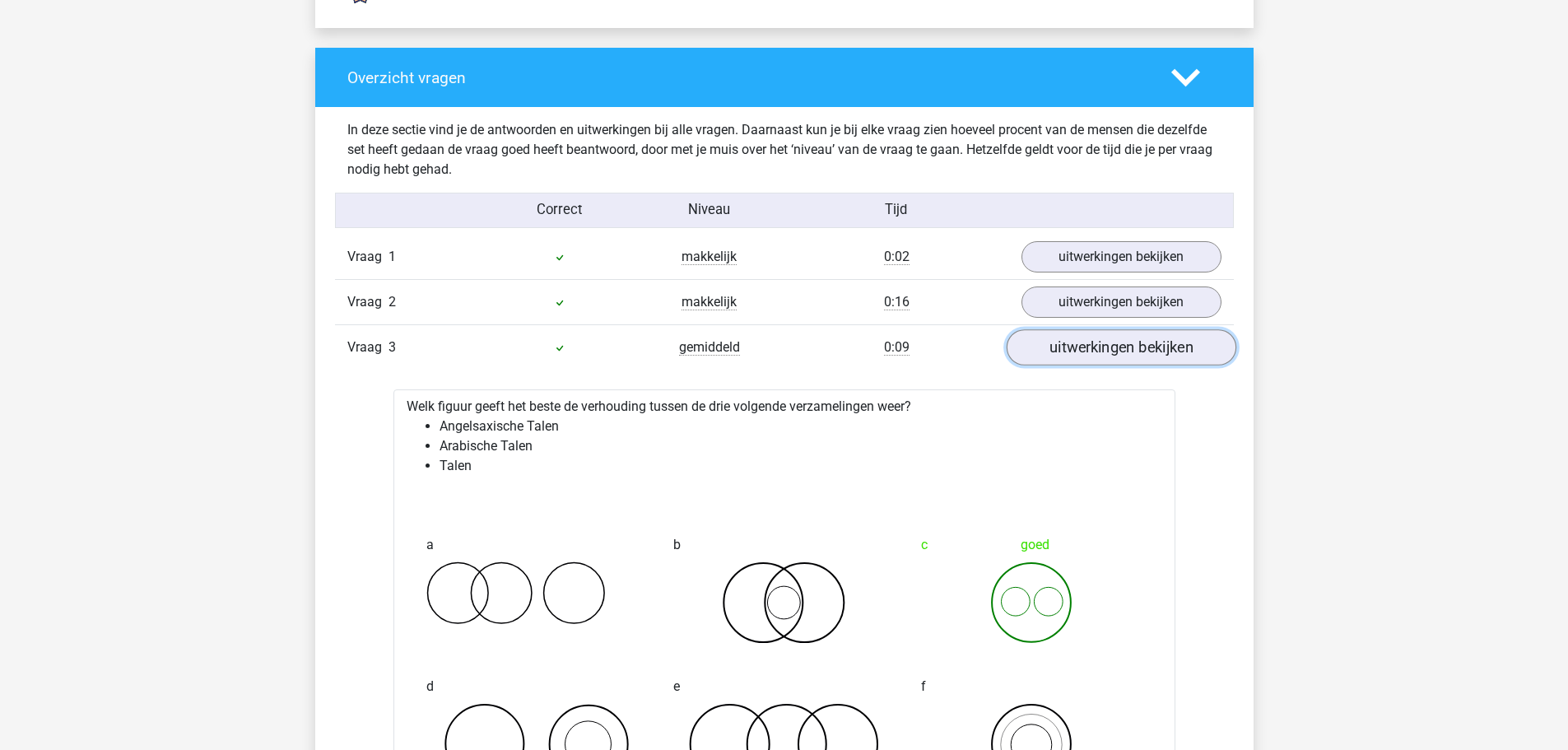
click at [1073, 347] on link "uitwerkingen bekijken" at bounding box center [1120, 348] width 230 height 37
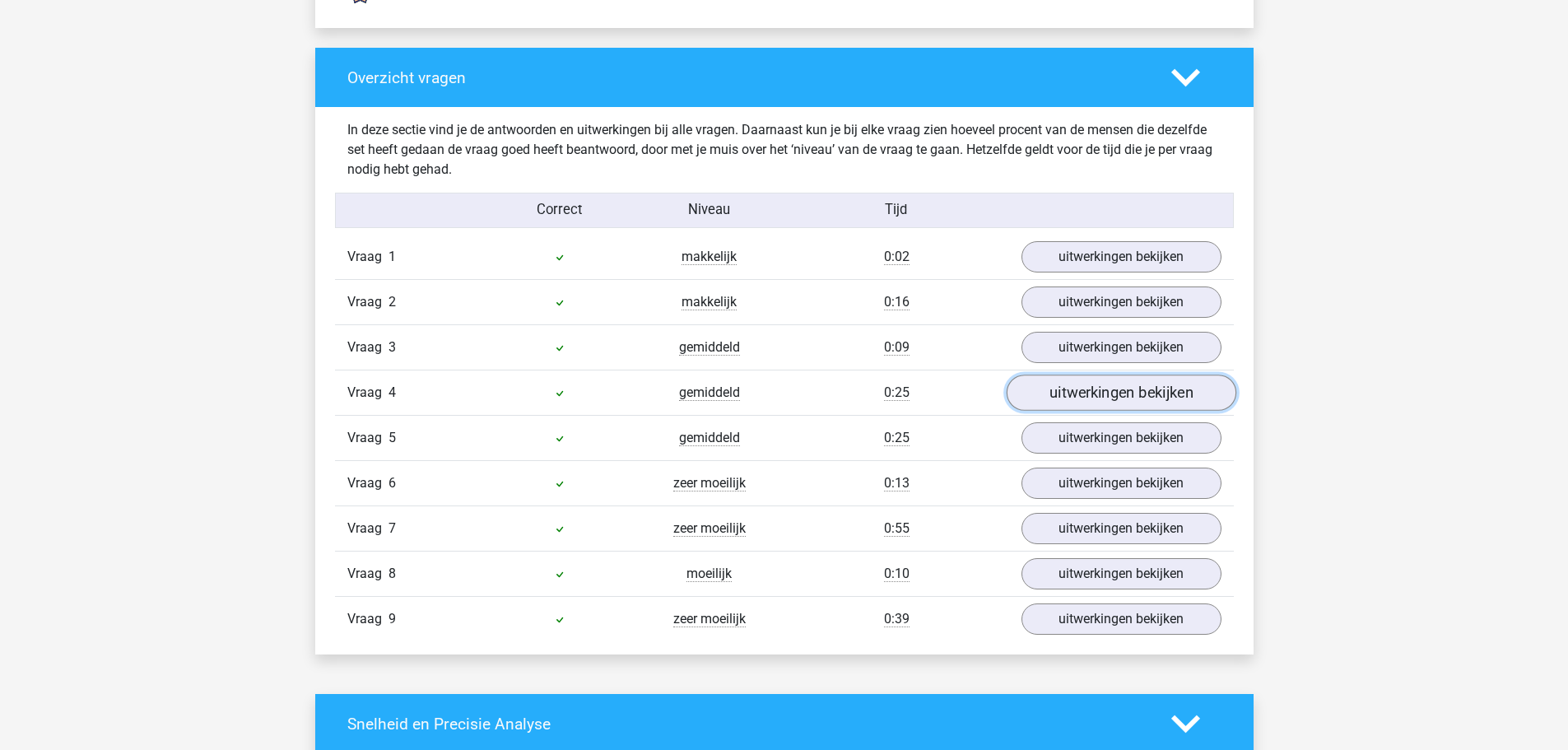
click at [1078, 392] on link "uitwerkingen bekijken" at bounding box center [1120, 392] width 230 height 37
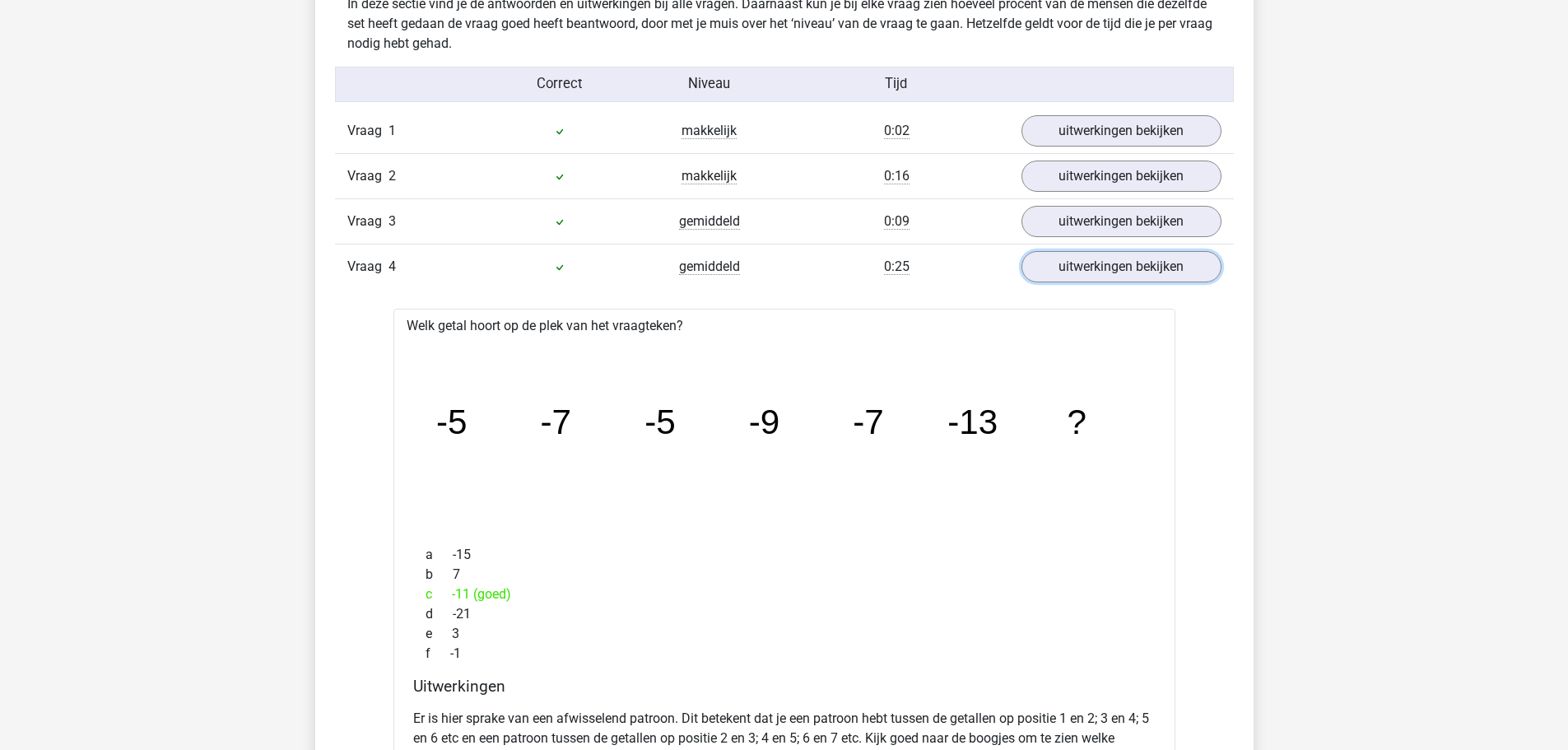
scroll to position [1810, 0]
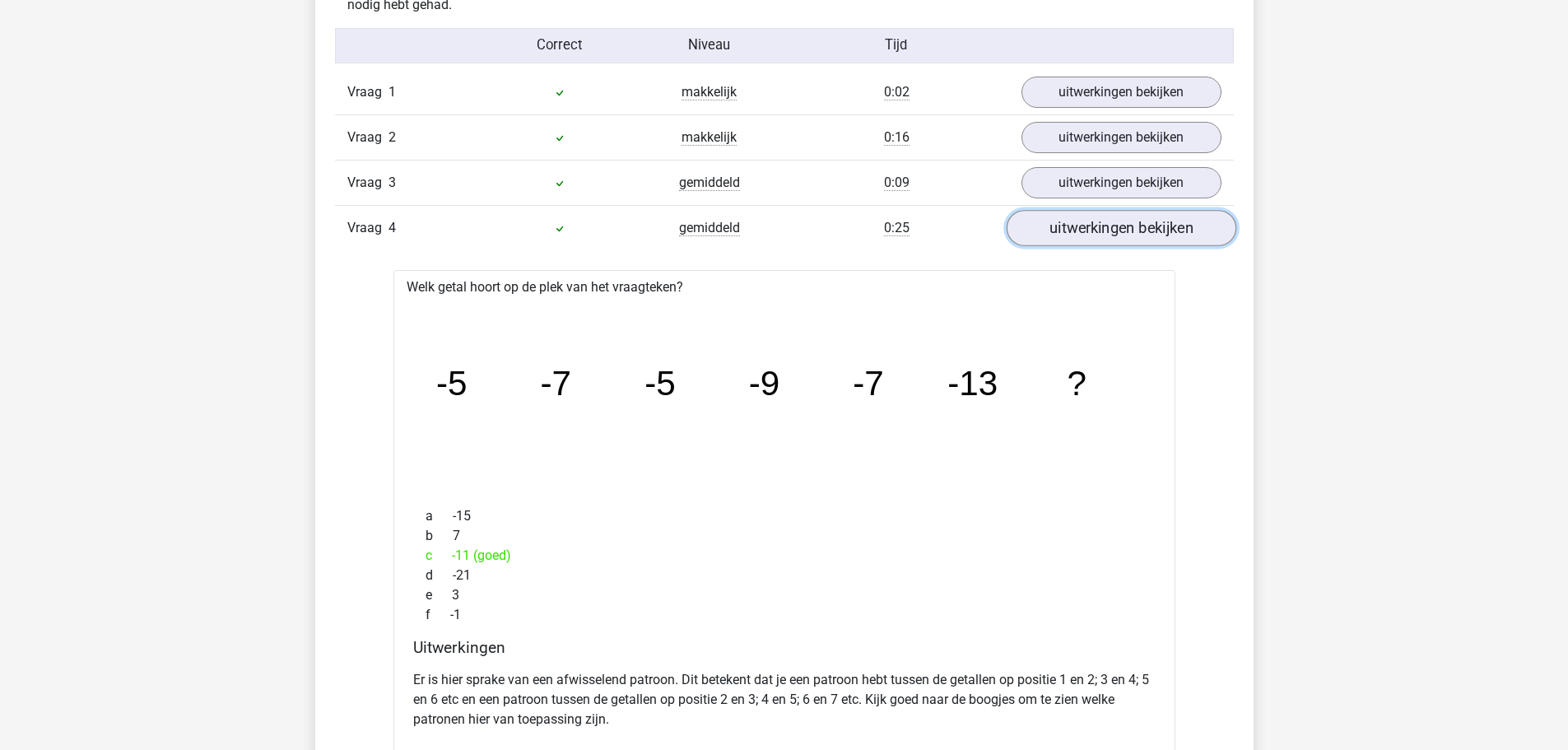
click at [1101, 242] on link "uitwerkingen bekijken" at bounding box center [1120, 228] width 230 height 37
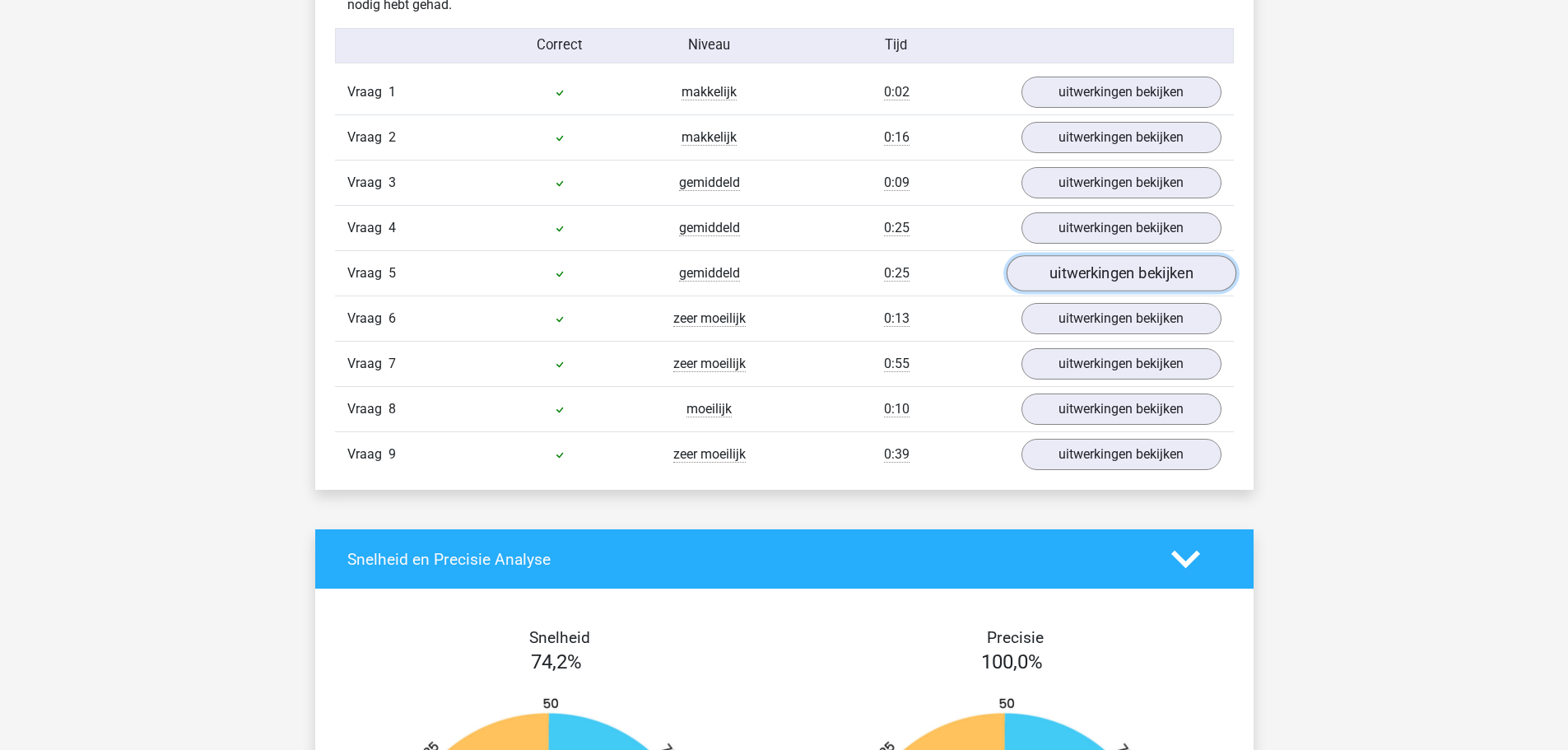
click at [1097, 281] on link "uitwerkingen bekijken" at bounding box center [1120, 273] width 230 height 37
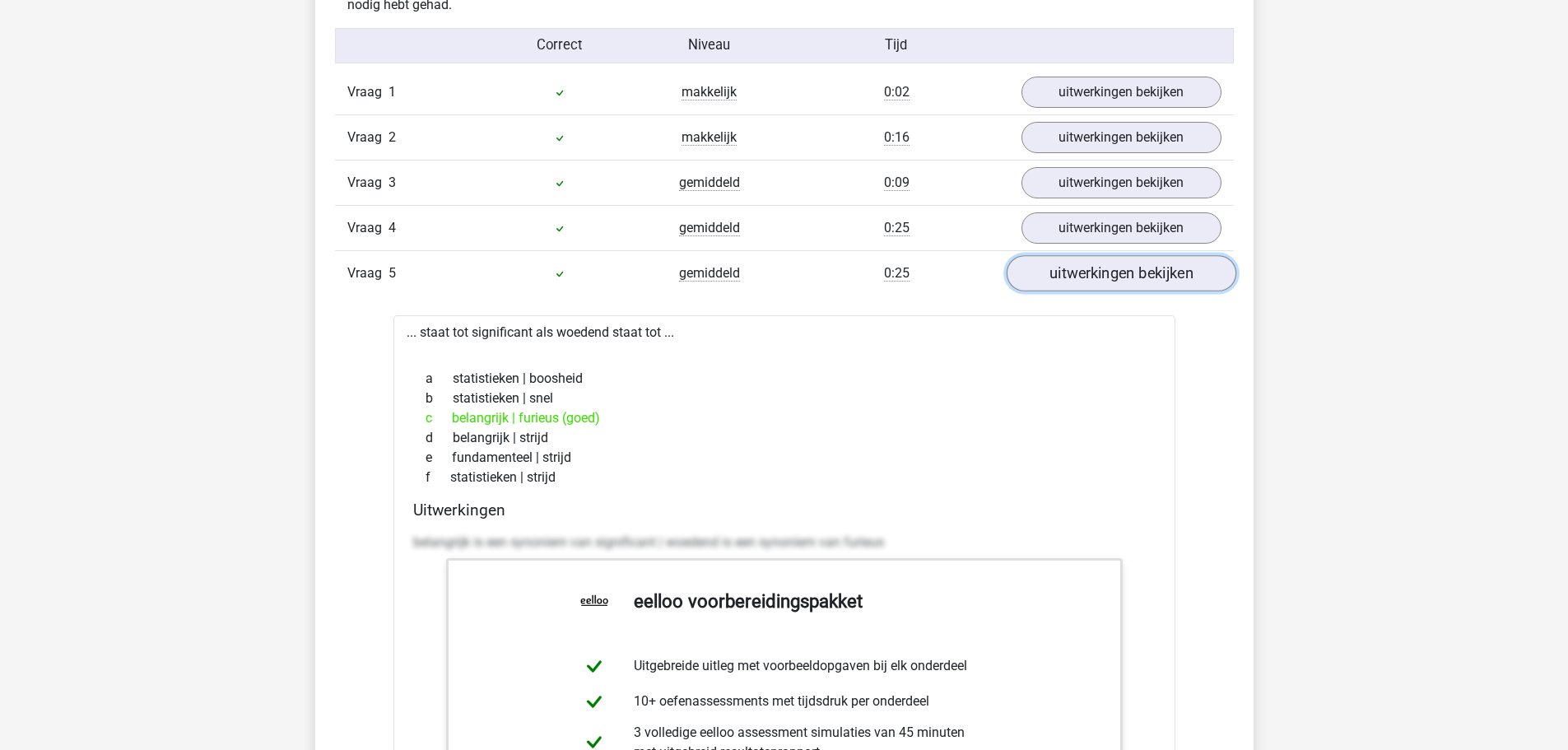
click at [1097, 281] on link "uitwerkingen bekijken" at bounding box center [1120, 273] width 230 height 37
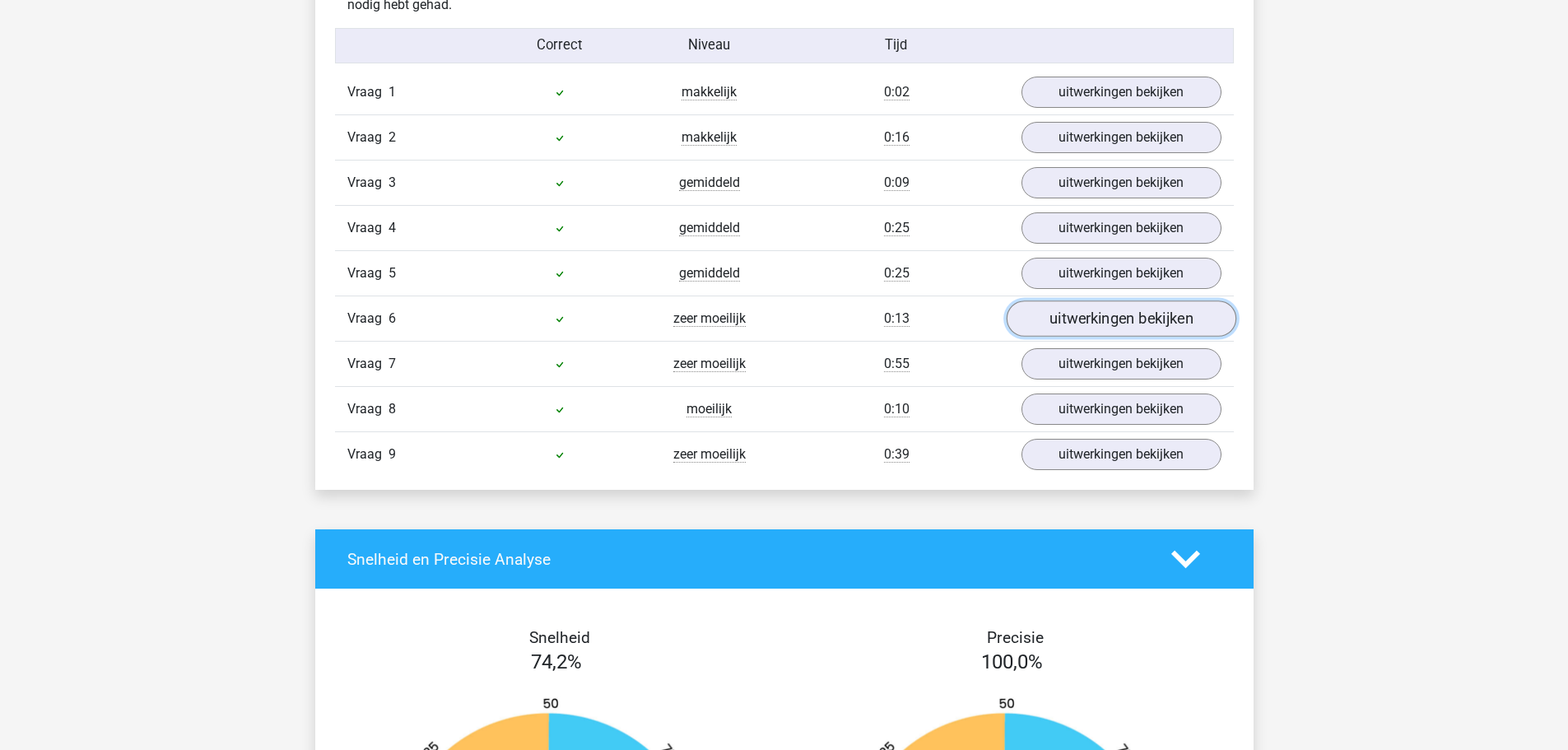
click at [1101, 322] on link "uitwerkingen bekijken" at bounding box center [1120, 318] width 230 height 37
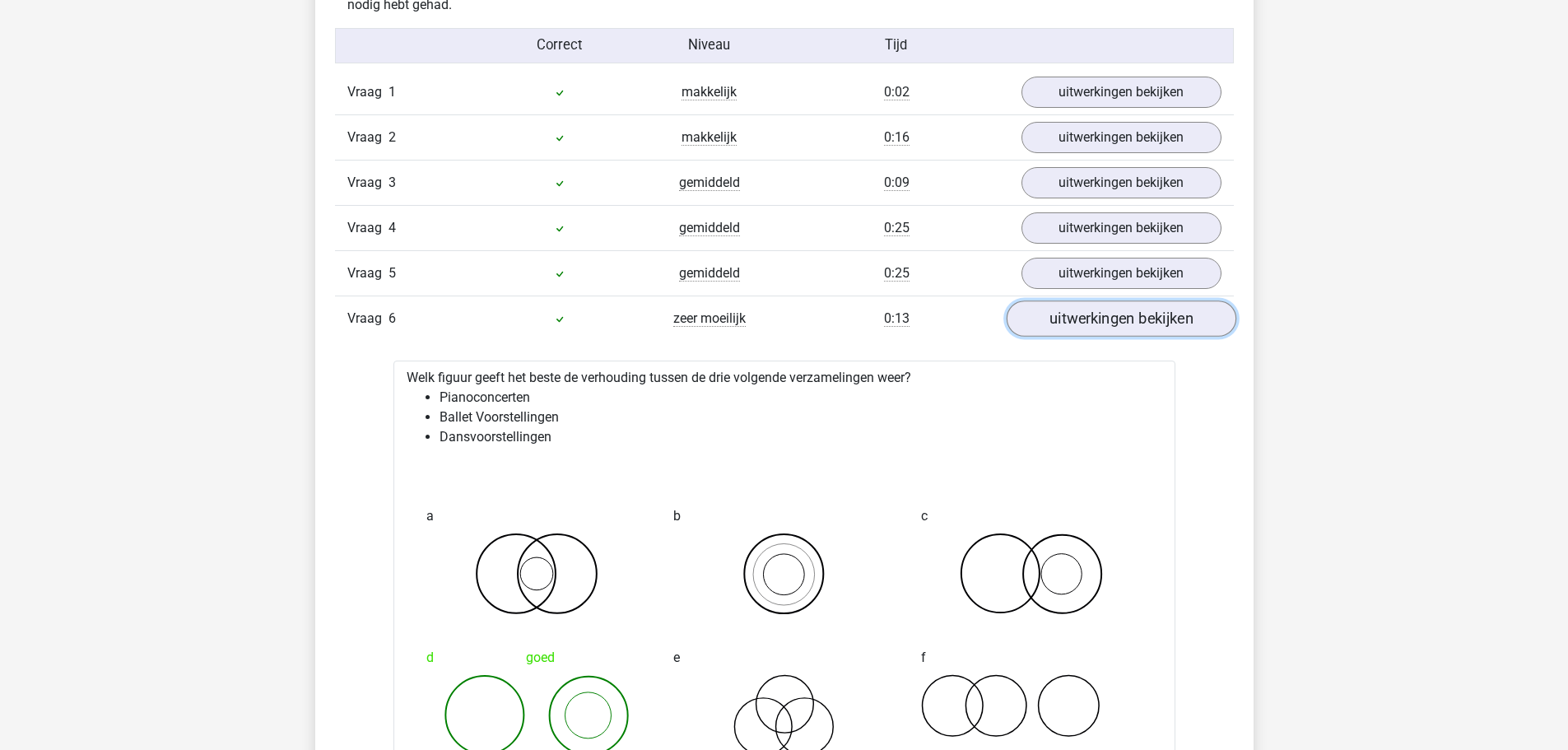
click at [1101, 322] on link "uitwerkingen bekijken" at bounding box center [1120, 318] width 230 height 37
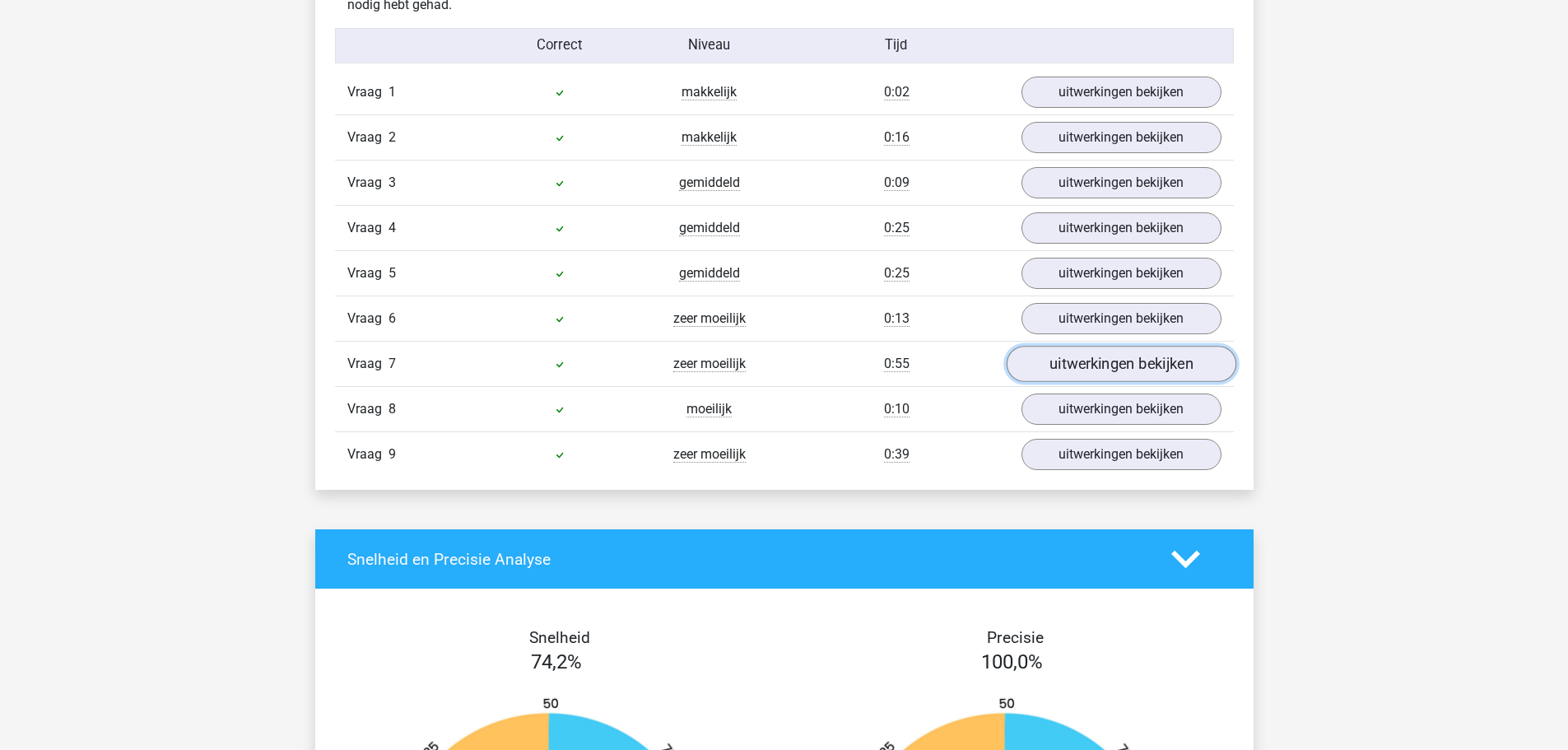
click at [1097, 363] on link "uitwerkingen bekijken" at bounding box center [1120, 364] width 230 height 37
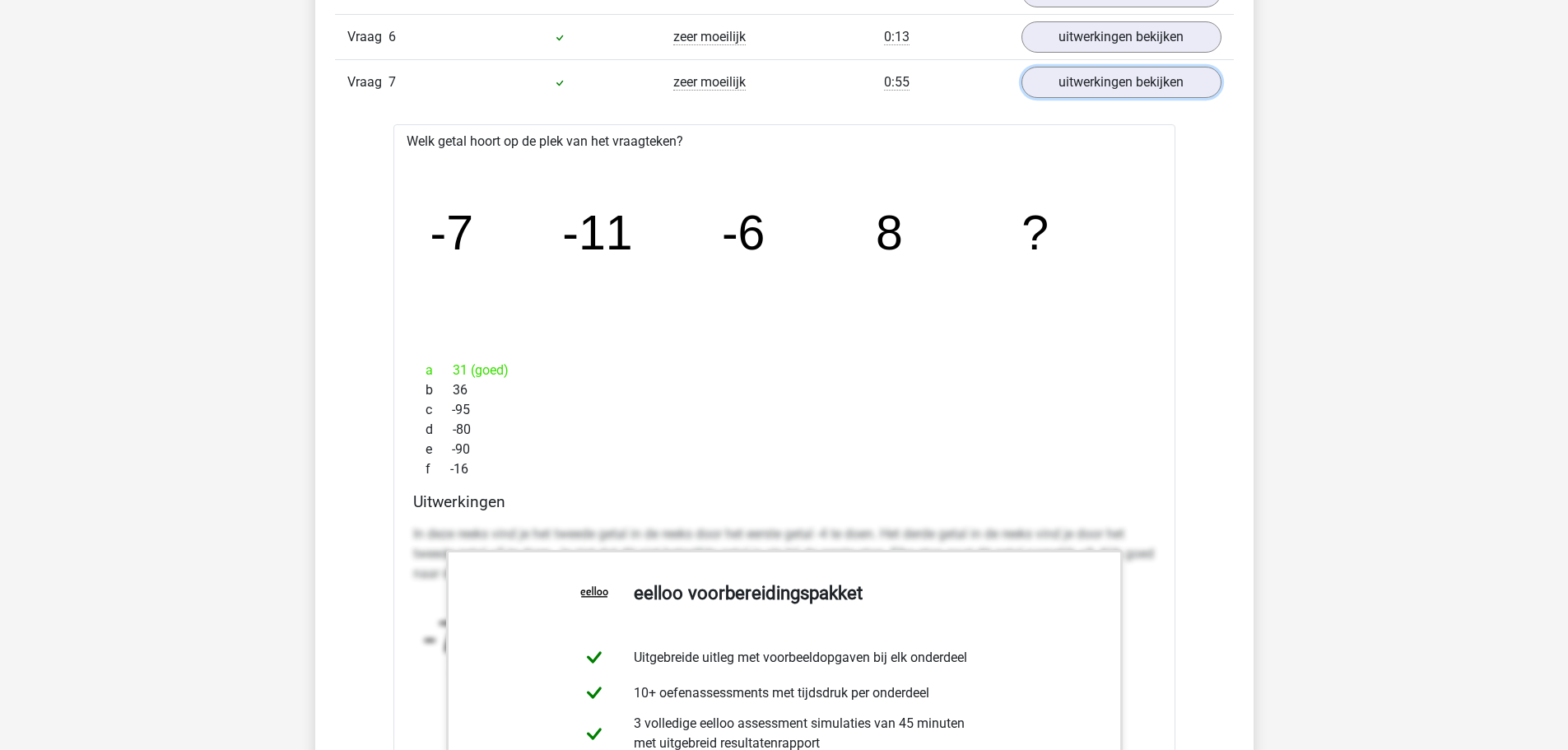
scroll to position [1892, 0]
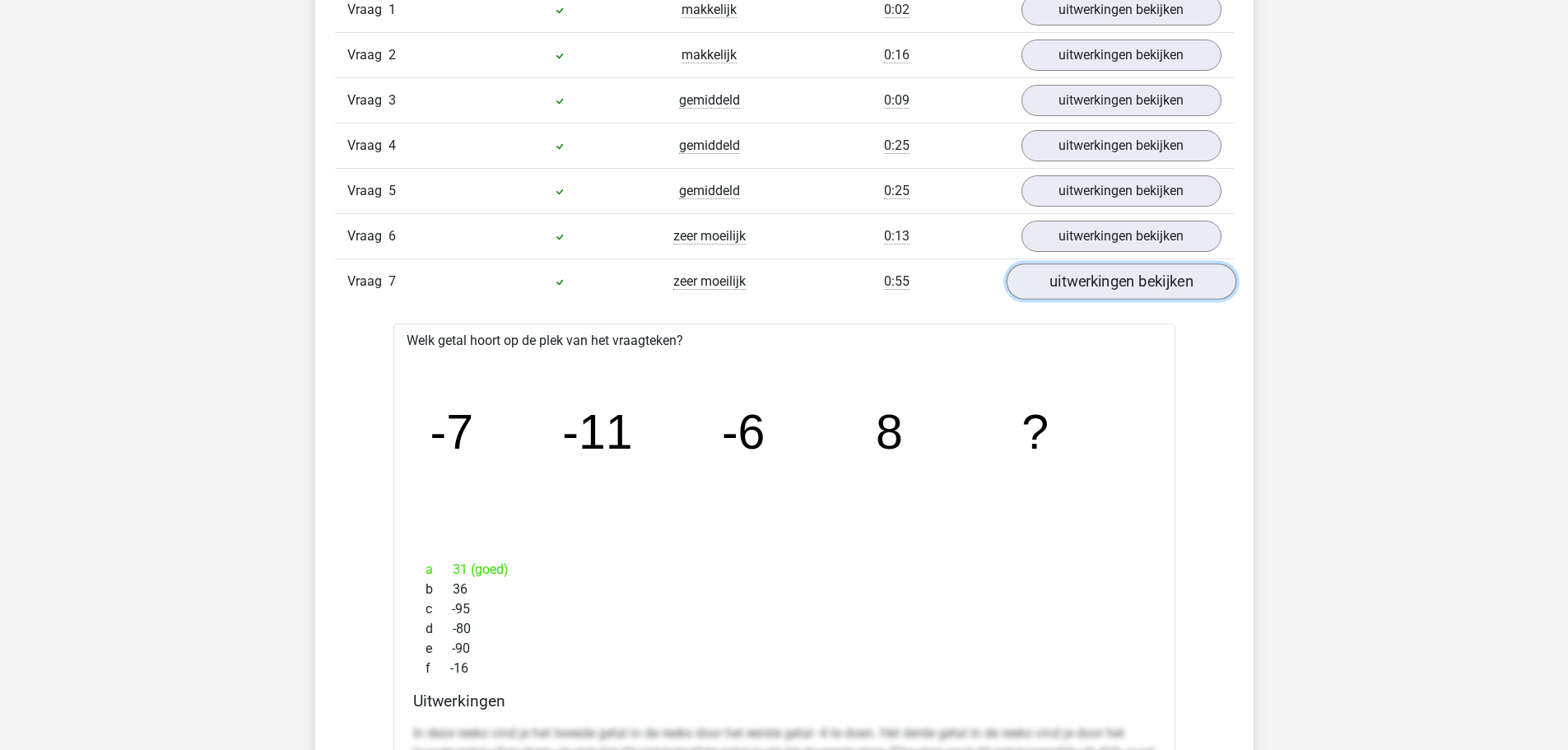
click at [1042, 290] on link "uitwerkingen bekijken" at bounding box center [1120, 282] width 230 height 37
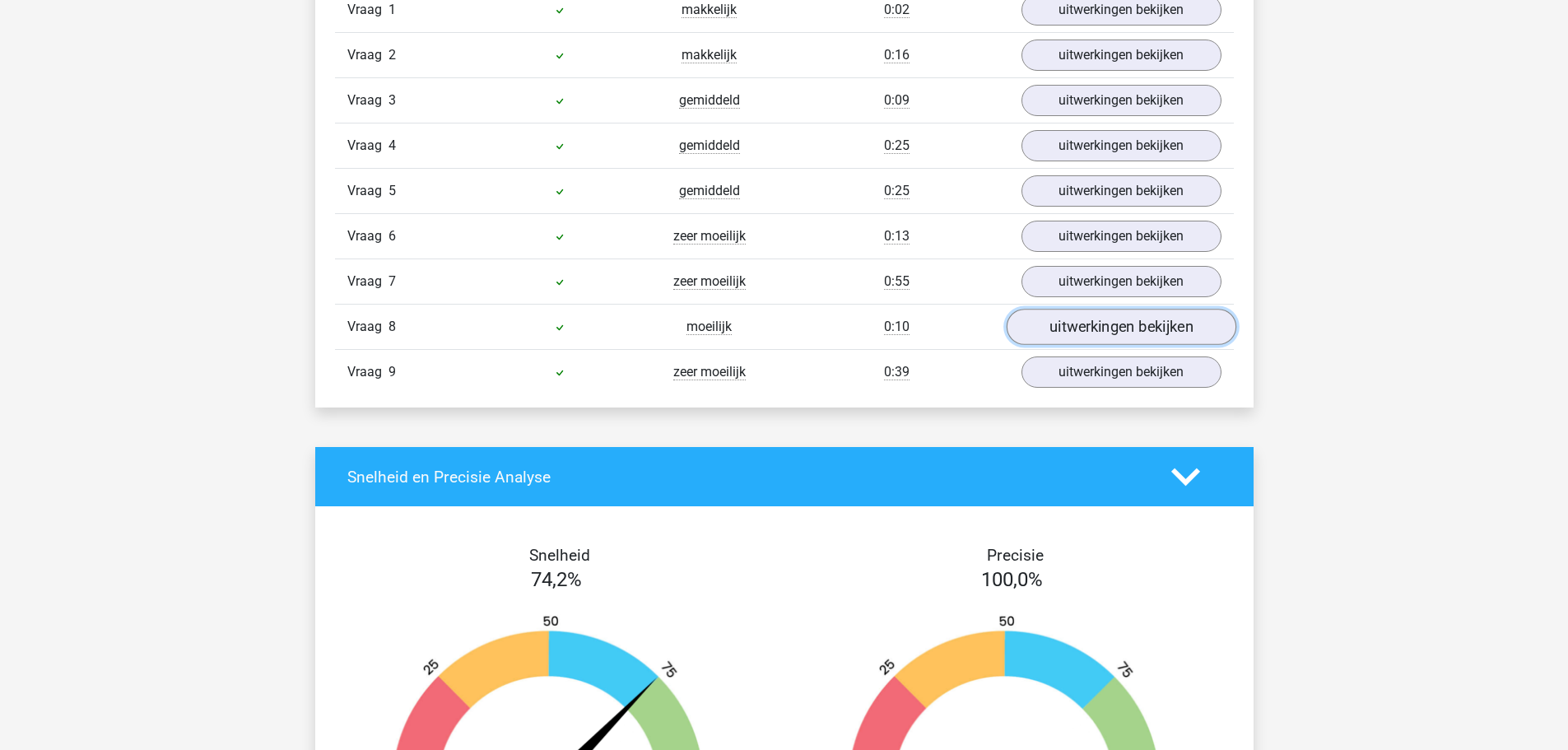
click at [1068, 316] on link "uitwerkingen bekijken" at bounding box center [1120, 327] width 230 height 37
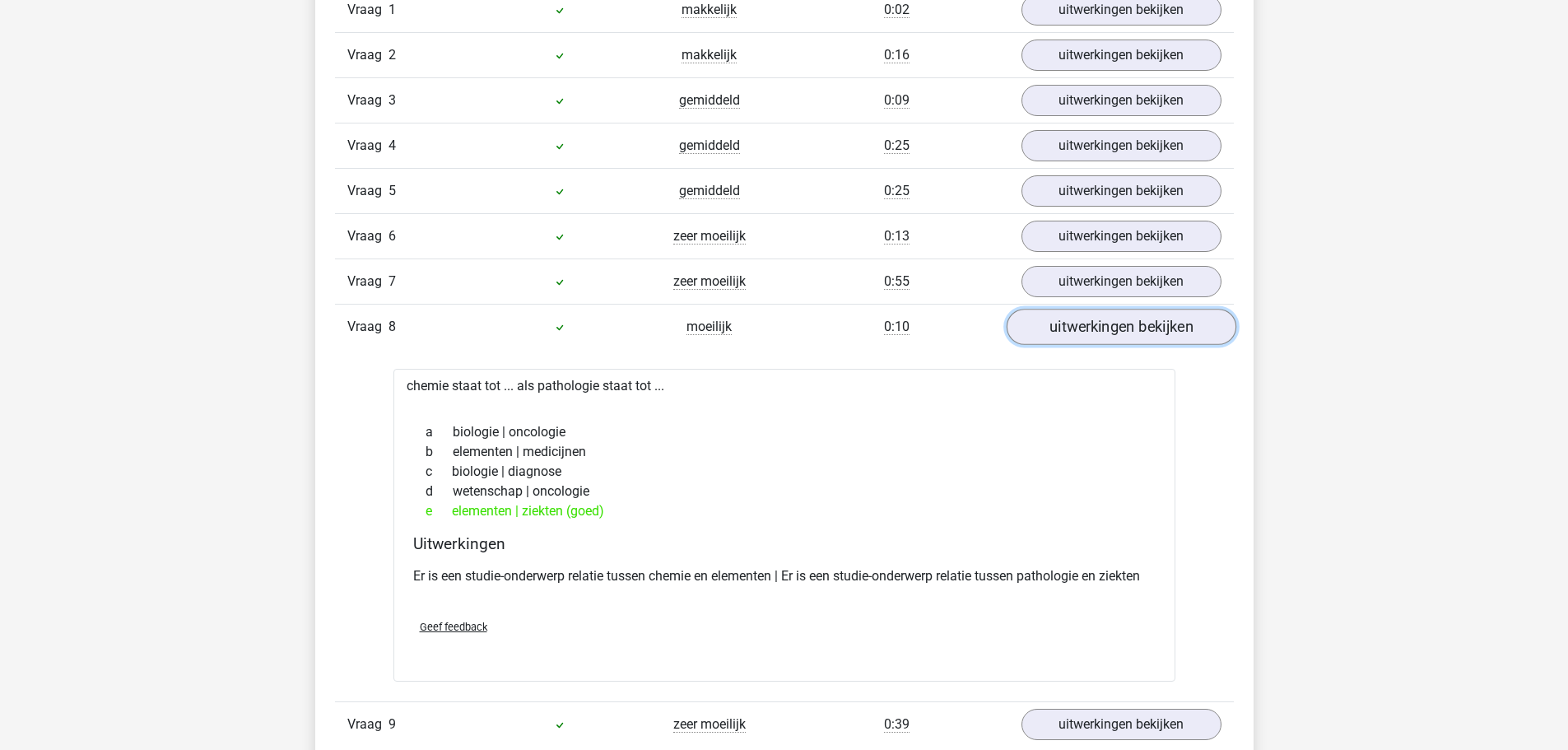
click at [1068, 316] on link "uitwerkingen bekijken" at bounding box center [1120, 327] width 230 height 37
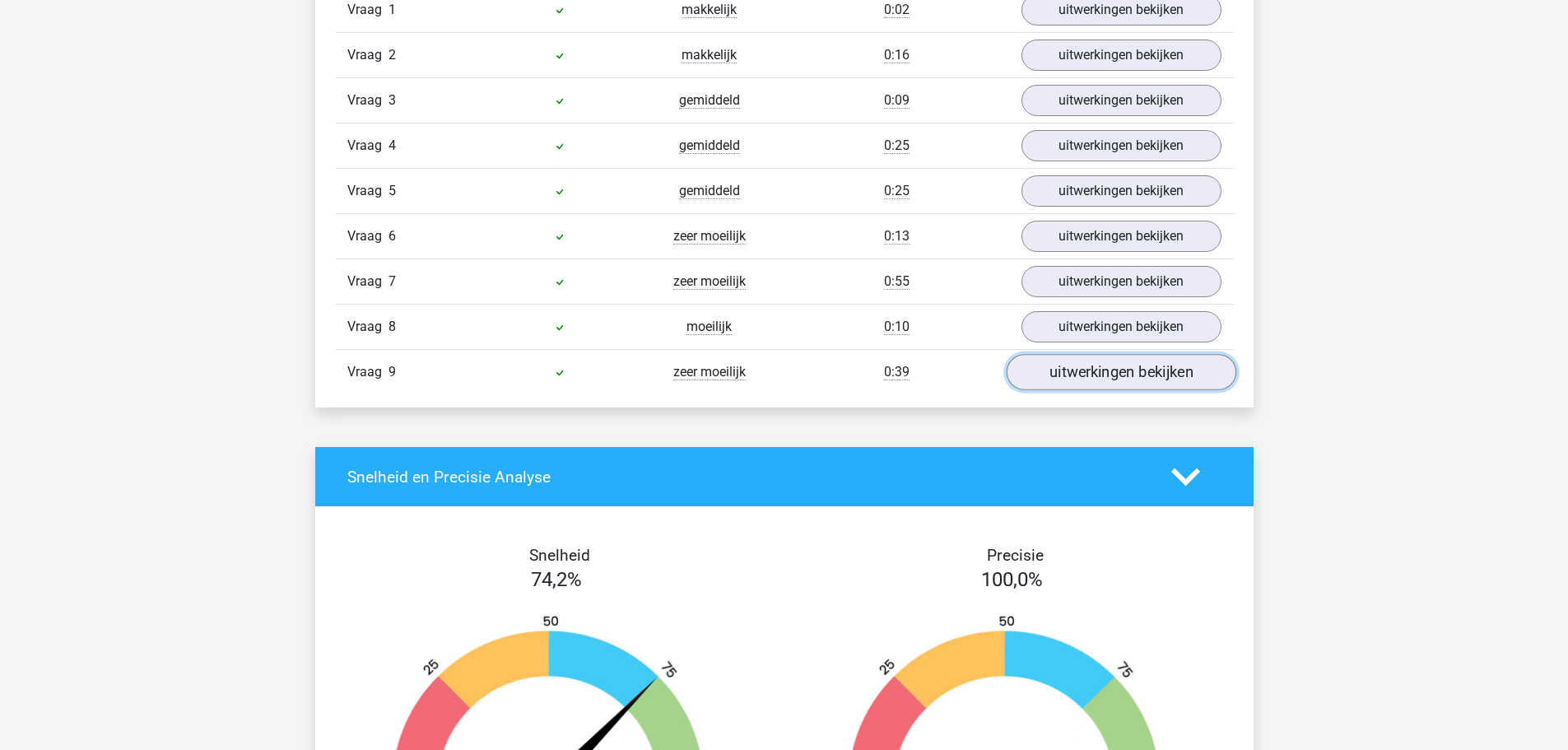
click at [1087, 374] on link "uitwerkingen bekijken" at bounding box center [1120, 372] width 230 height 37
